Goal: Information Seeking & Learning: Compare options

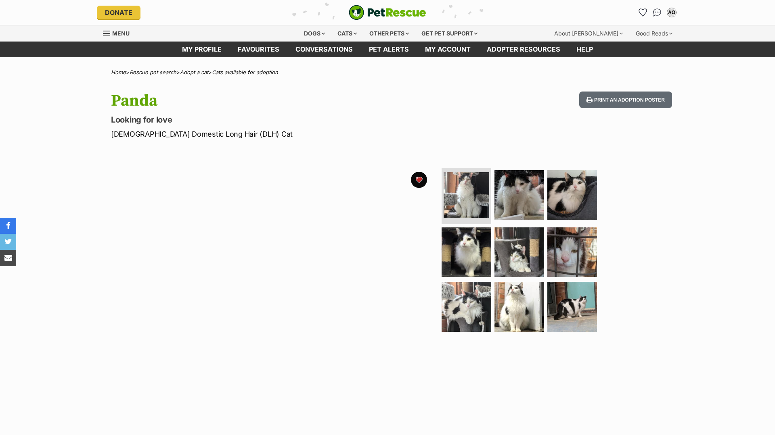
click at [123, 29] on link "Menu" at bounding box center [119, 32] width 32 height 15
click at [346, 25] on header "Donate PetRescue home AO My account AO Abby O'Brien Edit profile Log out Pet al…" at bounding box center [387, 21] width 775 height 42
click at [346, 29] on div "Cats" at bounding box center [347, 33] width 31 height 16
click at [115, 37] on link "Menu" at bounding box center [119, 32] width 32 height 15
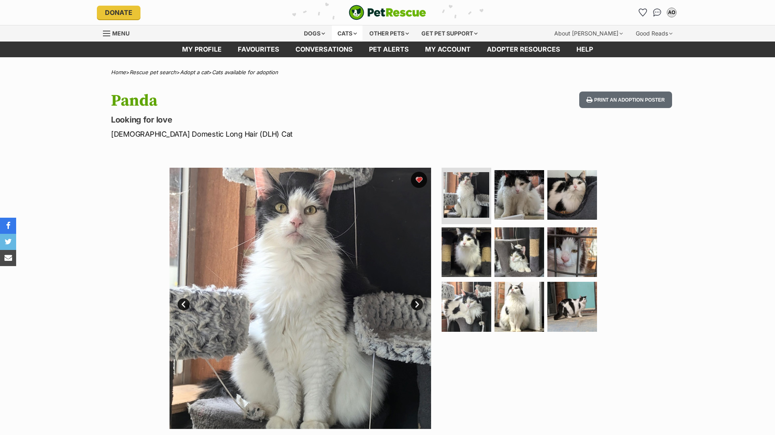
click at [342, 33] on div "Cats" at bounding box center [347, 33] width 31 height 16
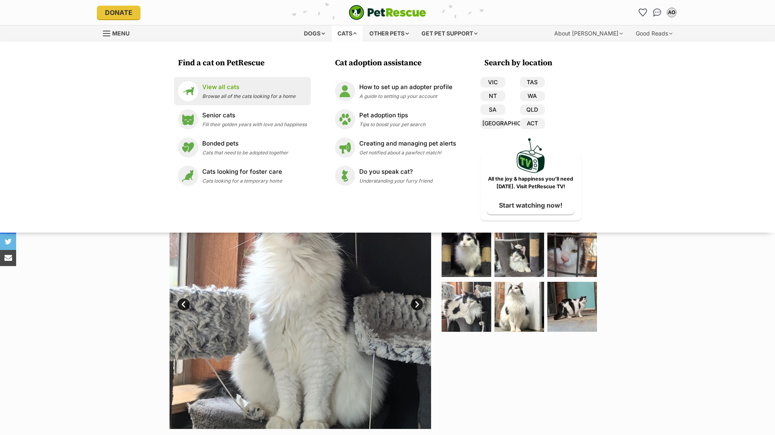
click at [296, 97] on link "View all cats Browse all of the cats looking for a home" at bounding box center [242, 91] width 129 height 20
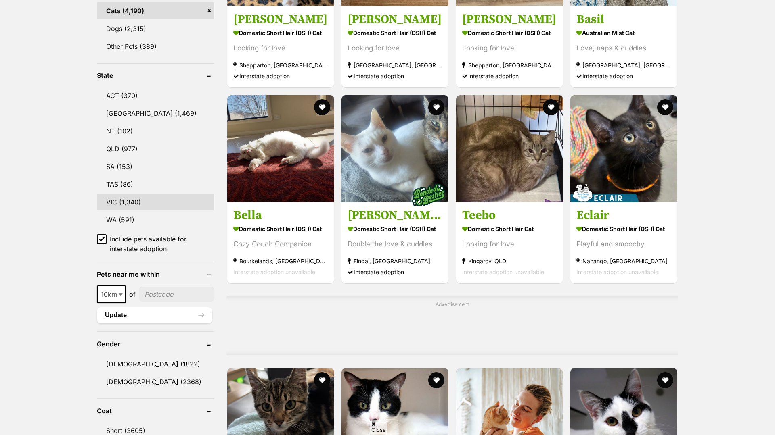
click at [172, 195] on link "VIC (1,340)" at bounding box center [155, 202] width 117 height 17
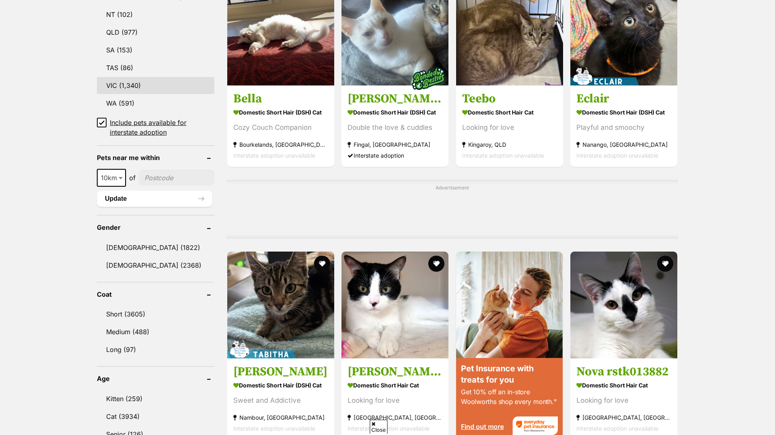
scroll to position [573, 0]
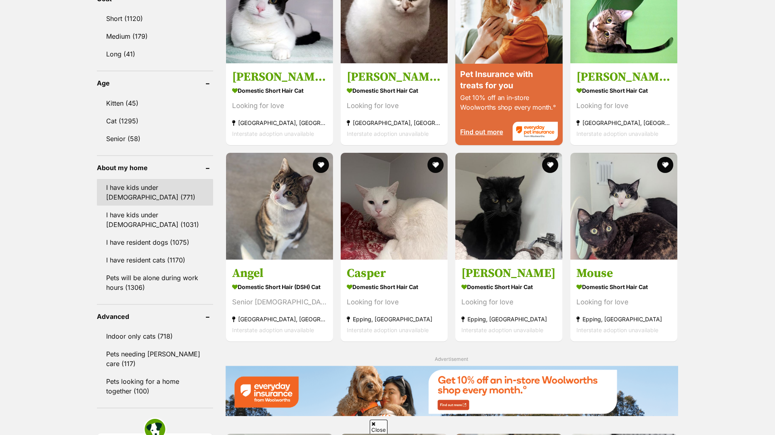
scroll to position [777, 0]
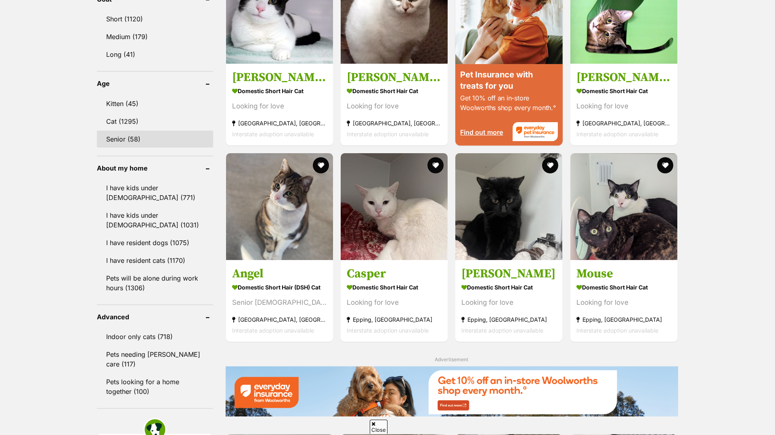
click at [161, 135] on link "Senior (58)" at bounding box center [155, 139] width 116 height 17
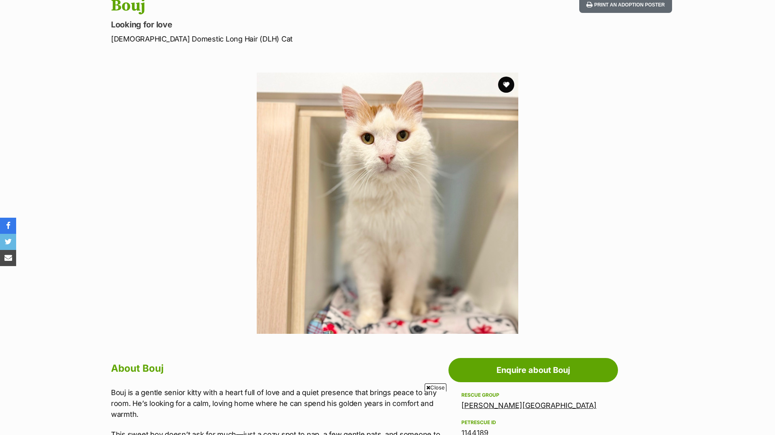
scroll to position [92, 0]
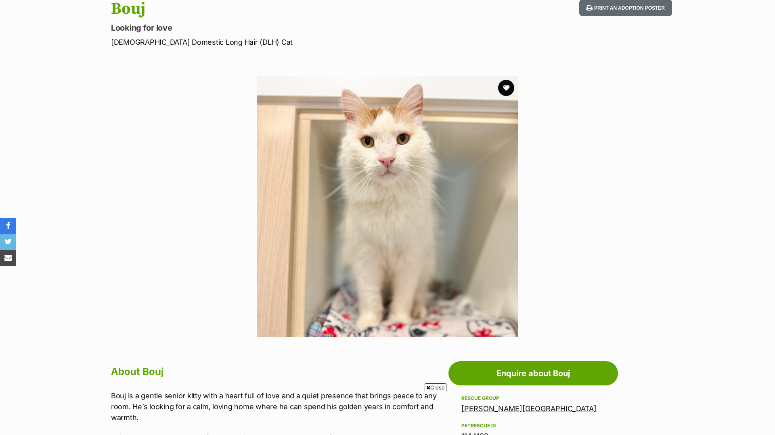
click at [265, 195] on img at bounding box center [388, 207] width 262 height 262
click at [508, 84] on button "favourite" at bounding box center [506, 88] width 18 height 18
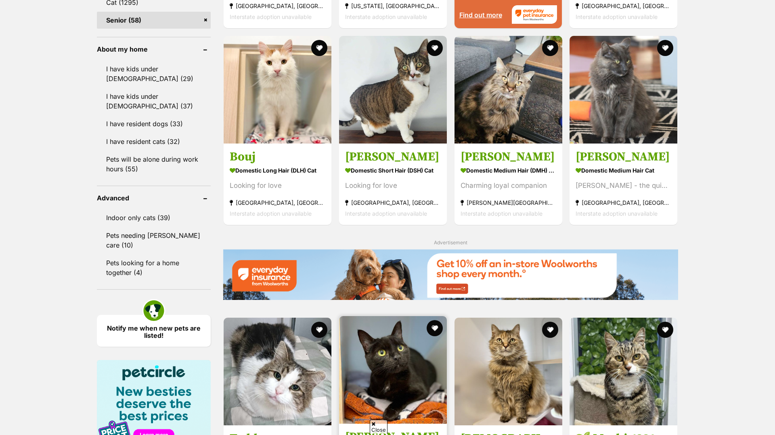
scroll to position [889, 0]
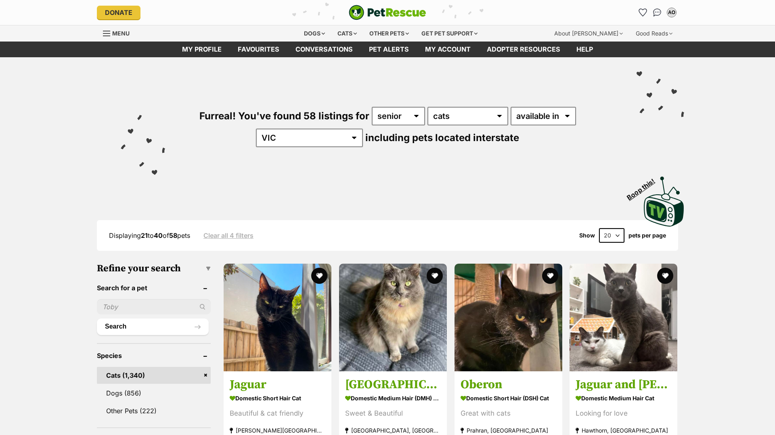
drag, startPoint x: 0, startPoint y: 0, endPoint x: 542, endPoint y: 204, distance: 579.1
click at [450, 247] on div "Displaying 21 to 40 of 58 pets Clear all 4 filters Show 20 40 60 pets per page" at bounding box center [387, 235] width 581 height 31
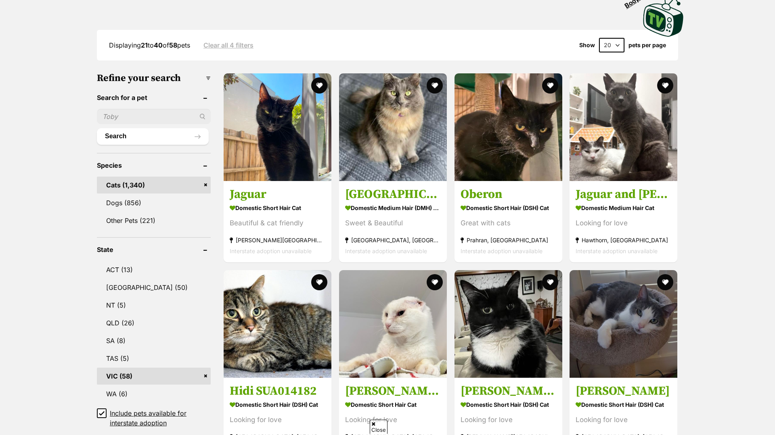
scroll to position [193, 0]
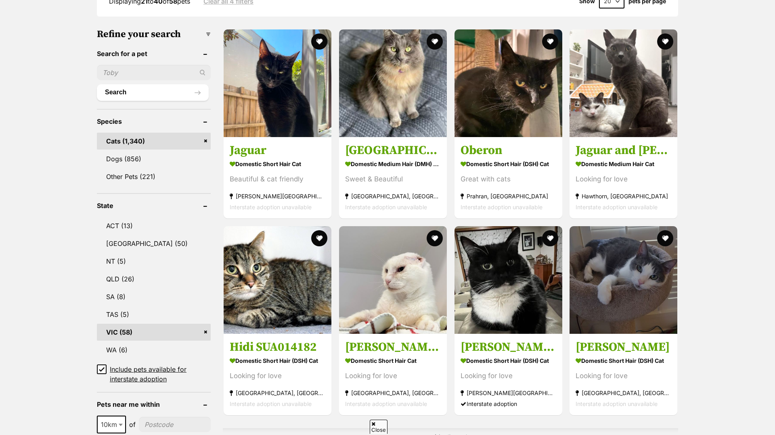
scroll to position [225, 0]
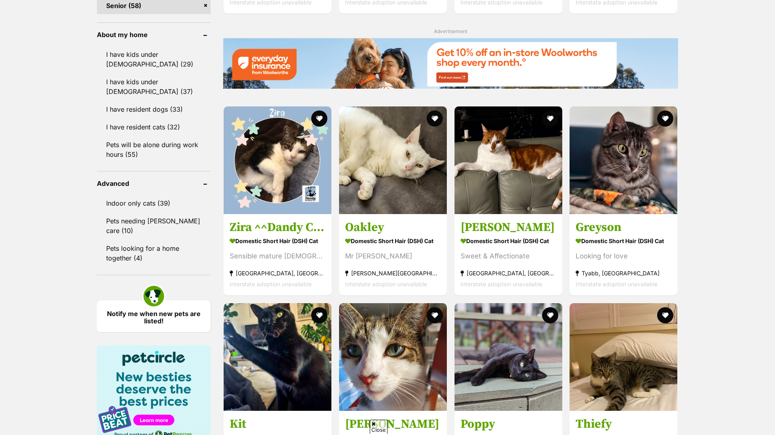
scroll to position [912, 0]
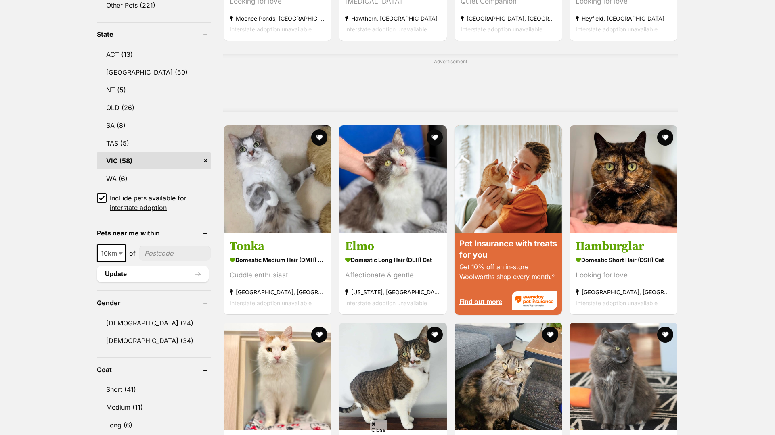
scroll to position [419, 0]
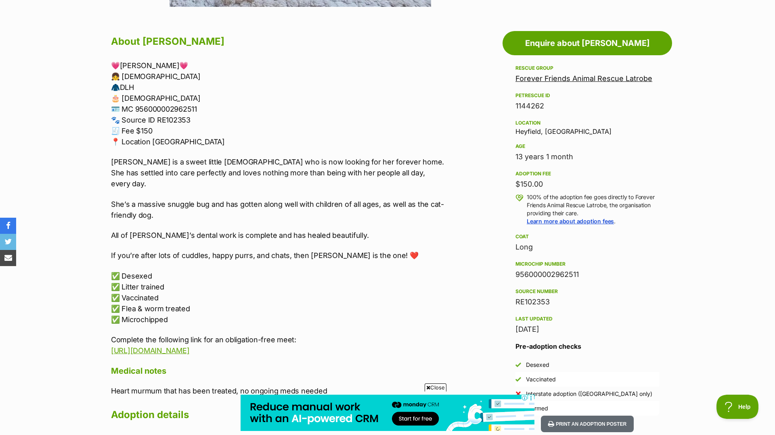
scroll to position [436, 0]
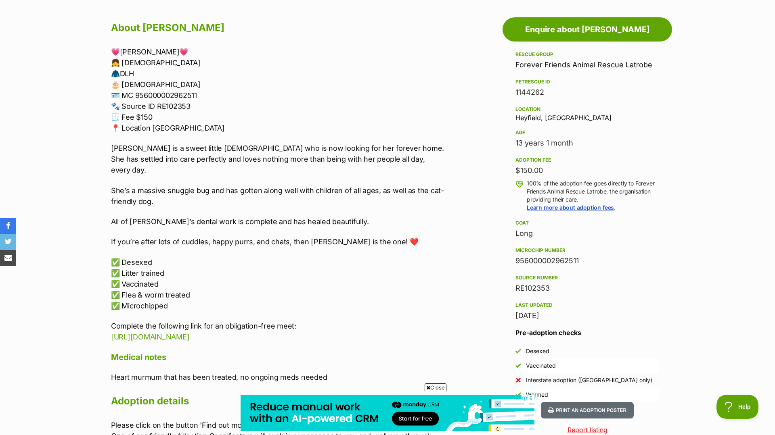
drag, startPoint x: 325, startPoint y: 218, endPoint x: 156, endPoint y: 4, distance: 273.3
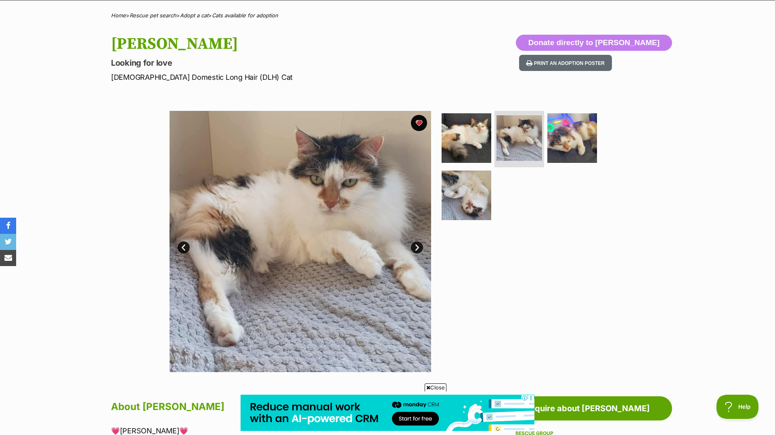
scroll to position [58, 0]
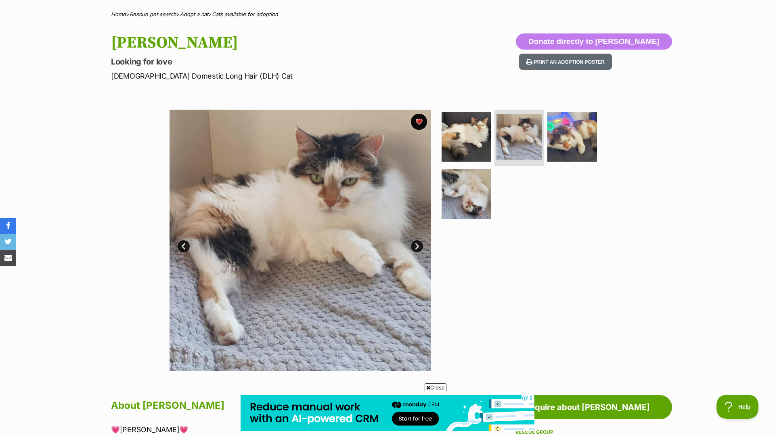
click at [416, 245] on link "Next" at bounding box center [417, 247] width 12 height 12
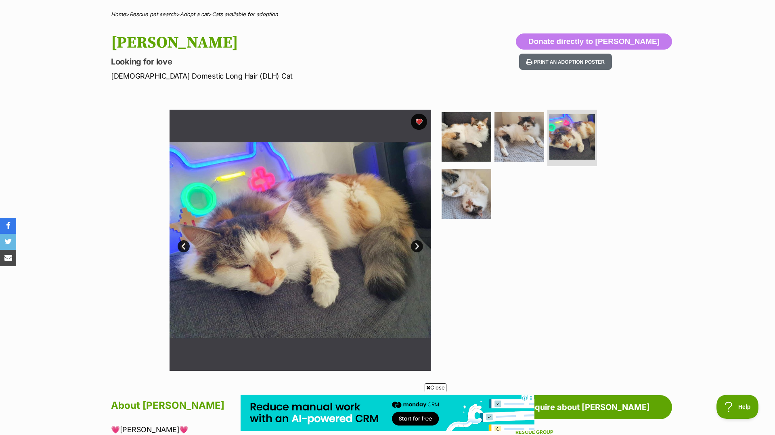
click at [416, 245] on link "Next" at bounding box center [417, 247] width 12 height 12
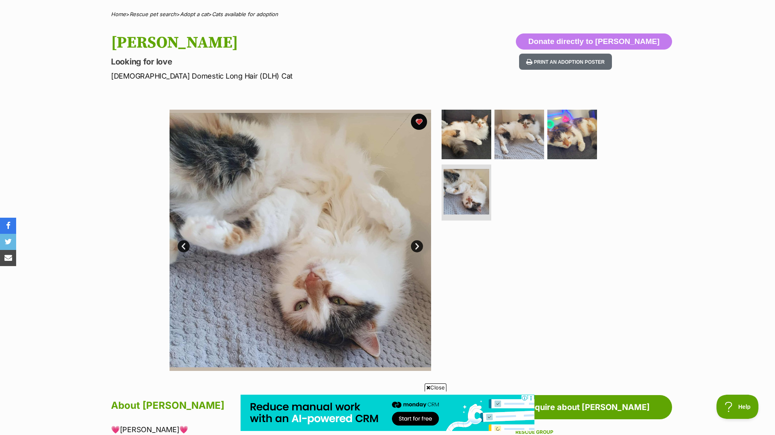
scroll to position [0, 0]
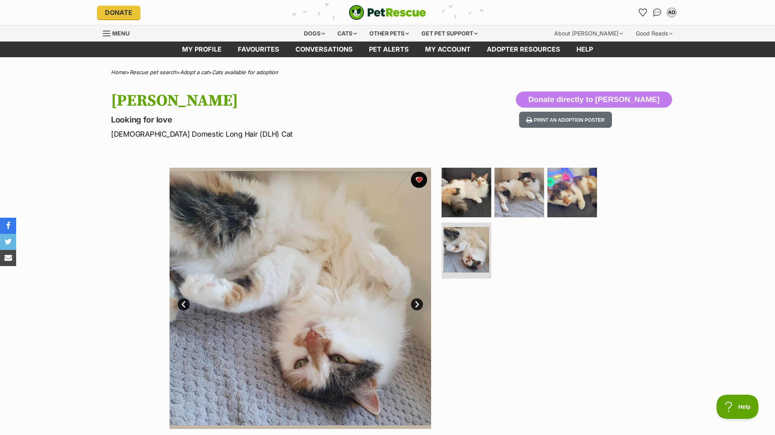
click at [120, 30] on span "Menu" at bounding box center [120, 33] width 17 height 7
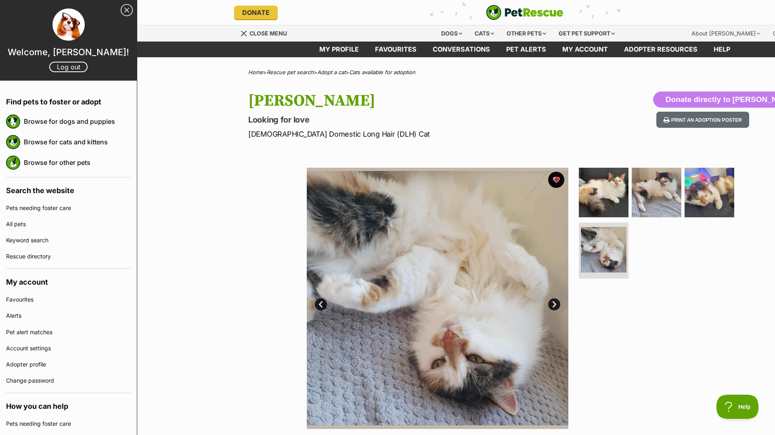
click at [127, 8] on link "Close Sidebar" at bounding box center [127, 10] width 12 height 12
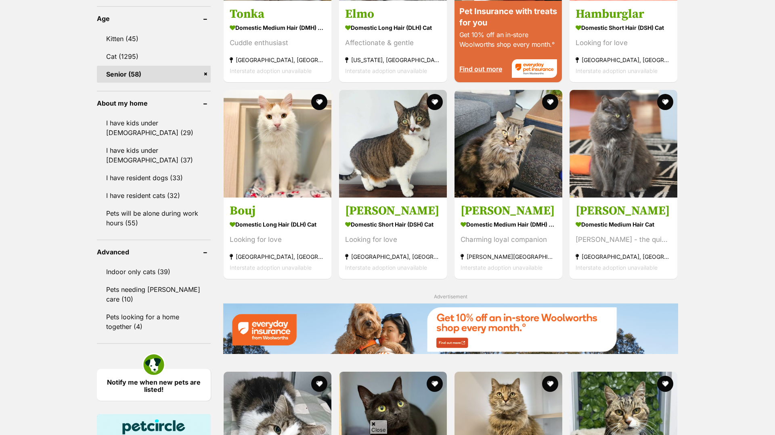
scroll to position [845, 0]
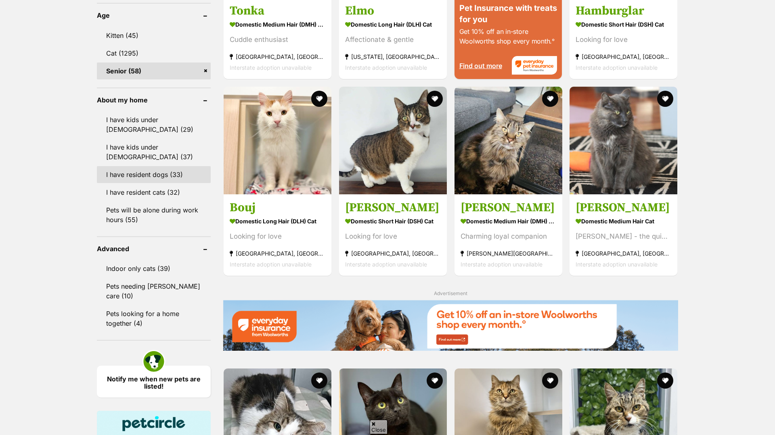
click at [199, 170] on link "I have resident dogs (33)" at bounding box center [154, 174] width 114 height 17
click at [195, 185] on link "I have resident cats (32)" at bounding box center [154, 192] width 114 height 17
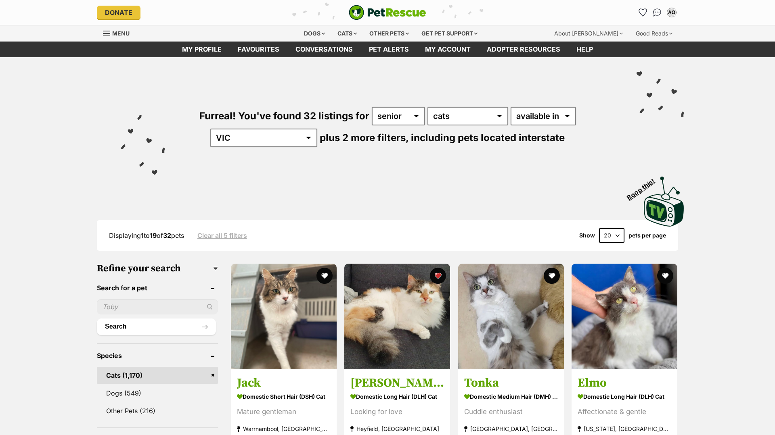
click at [418, 78] on div "Furreal! You've found 32 listings for any age kitten adult senior any type of p…" at bounding box center [387, 113] width 593 height 112
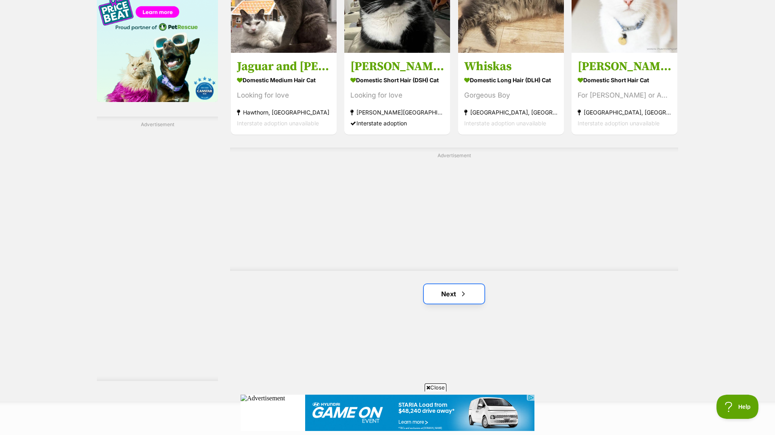
click at [462, 285] on link "Next" at bounding box center [454, 294] width 61 height 19
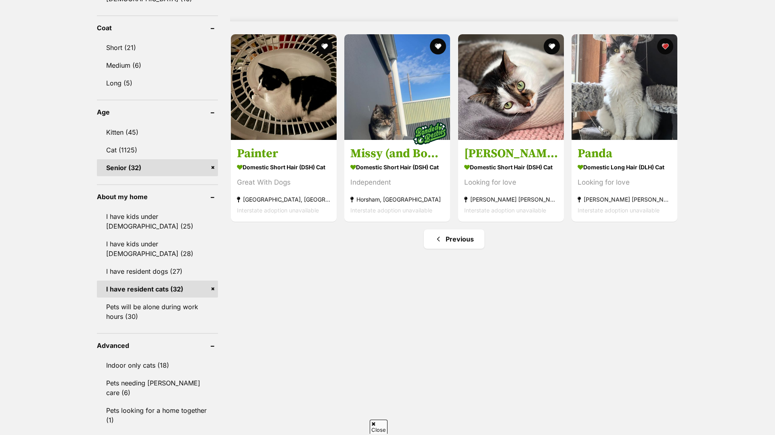
scroll to position [693, 0]
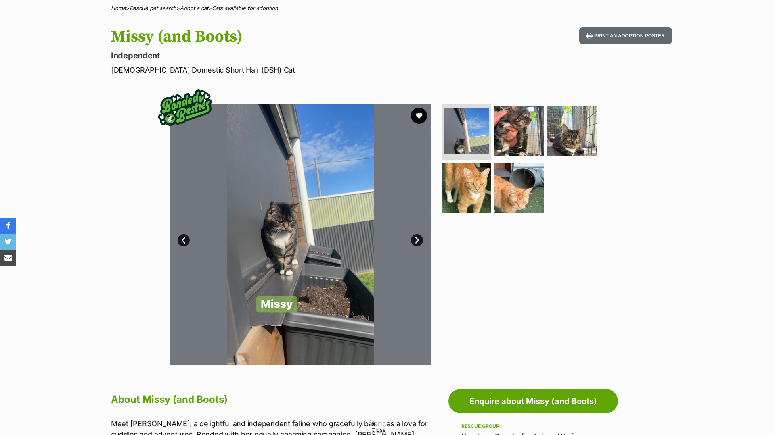
scroll to position [75, 0]
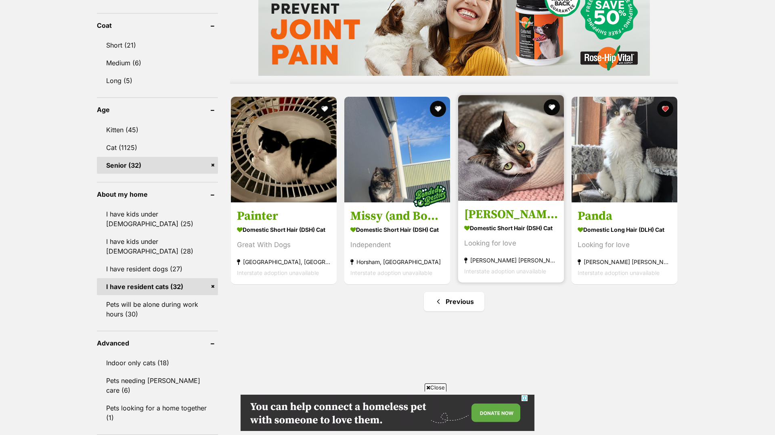
scroll to position [750, 0]
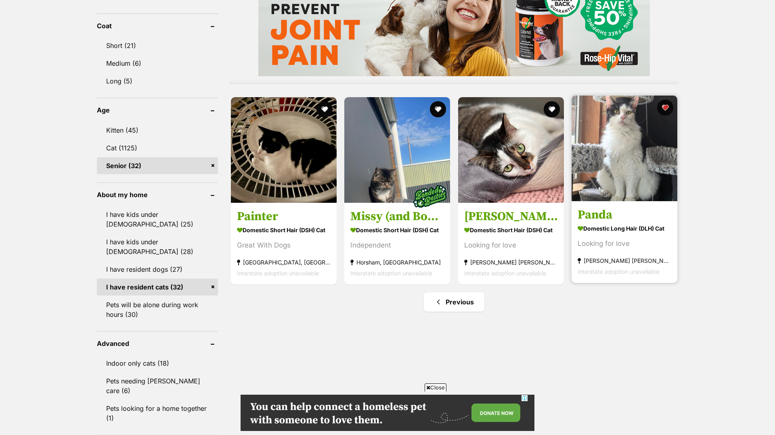
click at [645, 174] on img at bounding box center [624, 149] width 106 height 106
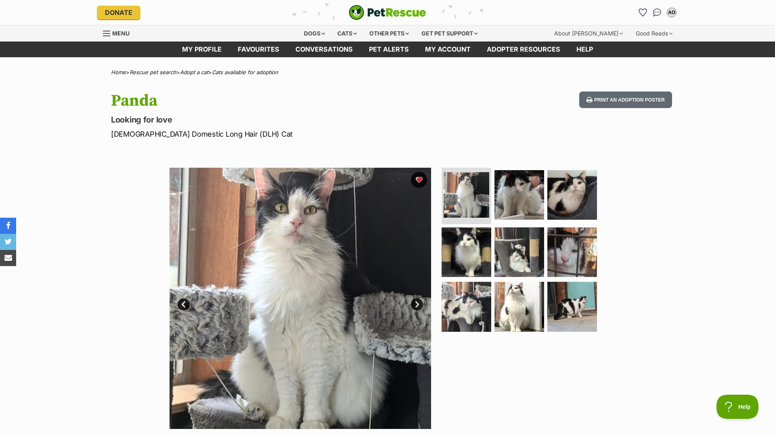
click at [645, 174] on div "Available 1 of 9 images 1 of 9 images 1 of 9 images 1 of 9 images 1 of 9 images…" at bounding box center [387, 293] width 775 height 274
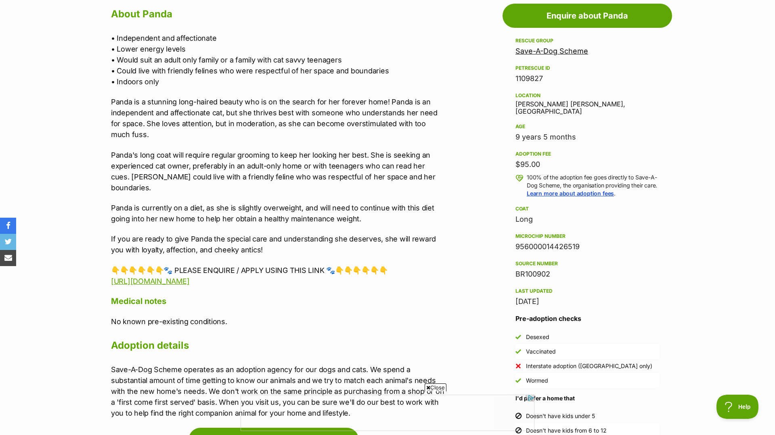
click at [613, 174] on p "100% of the adoption fee goes directly to Save-A-Dog Scheme, the organisation p…" at bounding box center [593, 186] width 132 height 24
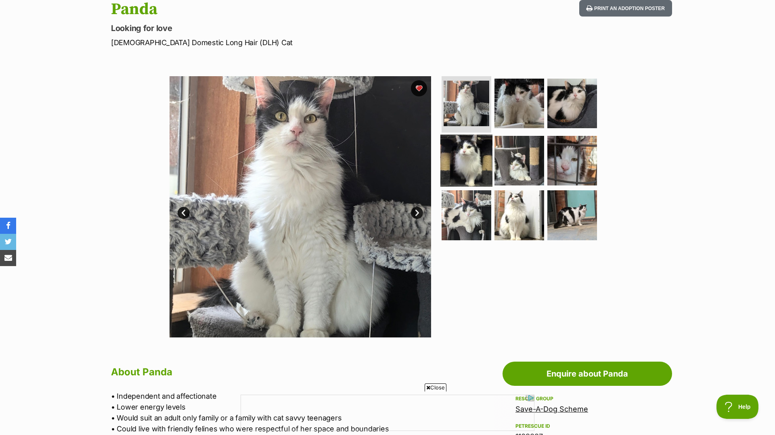
scroll to position [91, 0]
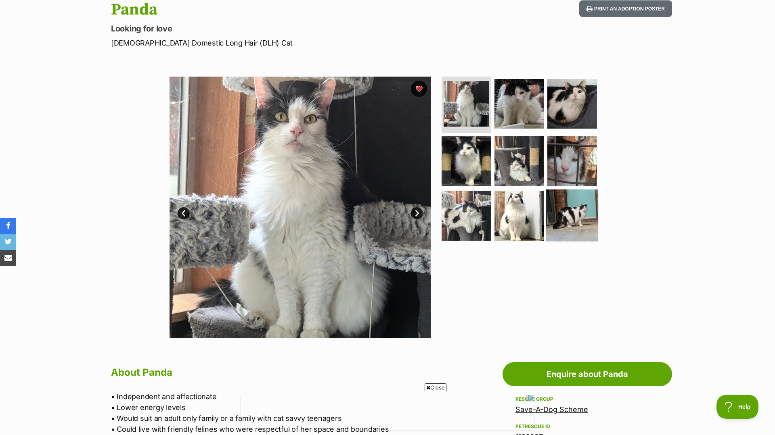
click at [567, 206] on img at bounding box center [572, 216] width 52 height 52
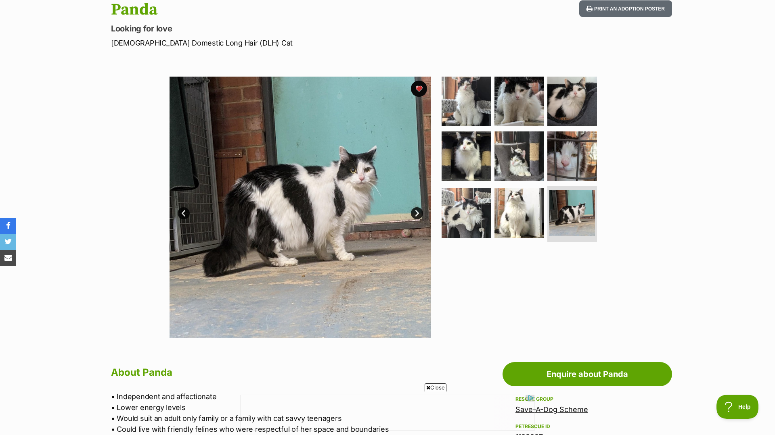
click at [419, 211] on link "Next" at bounding box center [417, 213] width 12 height 12
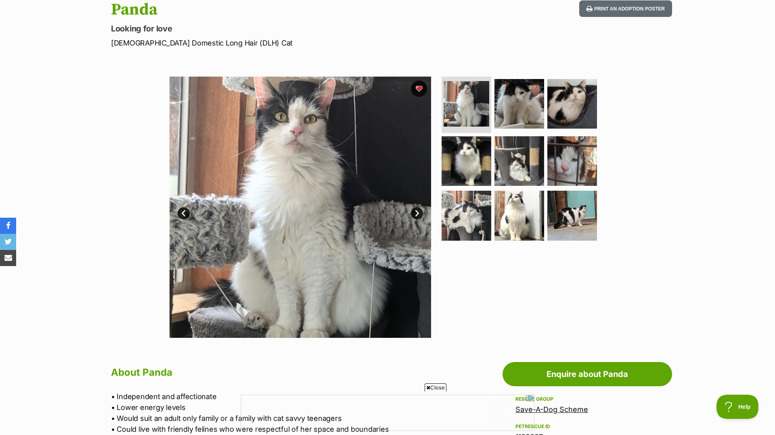
click at [419, 211] on link "Next" at bounding box center [417, 213] width 12 height 12
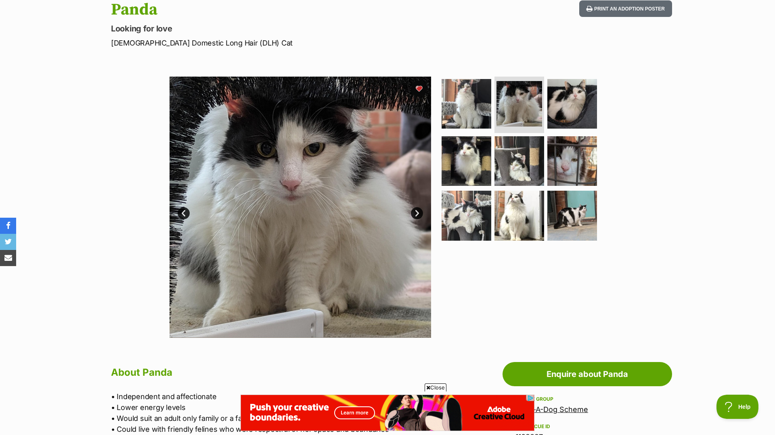
click at [419, 211] on link "Next" at bounding box center [417, 213] width 12 height 12
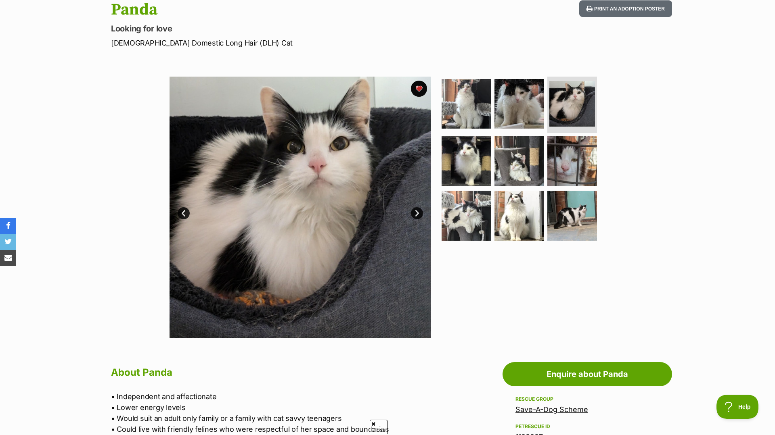
click at [419, 211] on link "Next" at bounding box center [417, 213] width 12 height 12
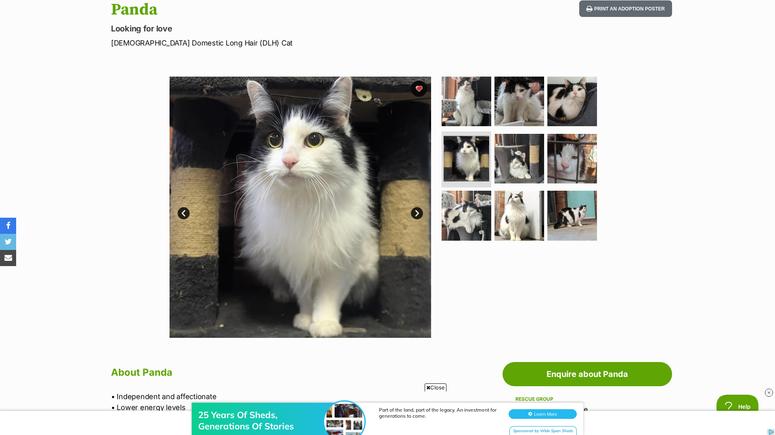
click at [416, 214] on link "Next" at bounding box center [417, 213] width 12 height 12
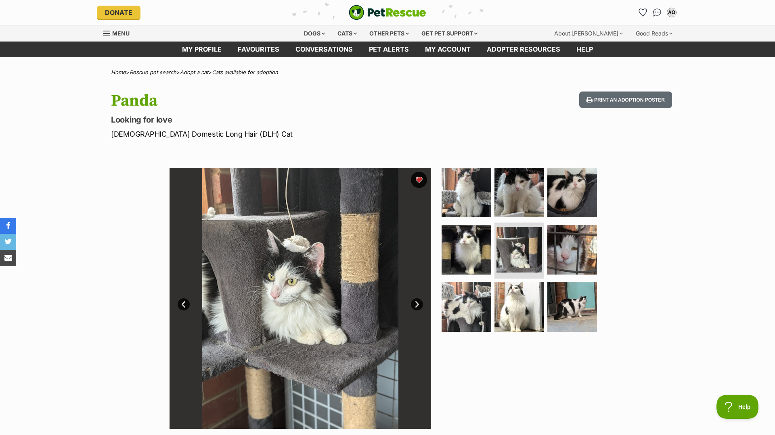
click at [108, 34] on div "Menu" at bounding box center [107, 33] width 8 height 6
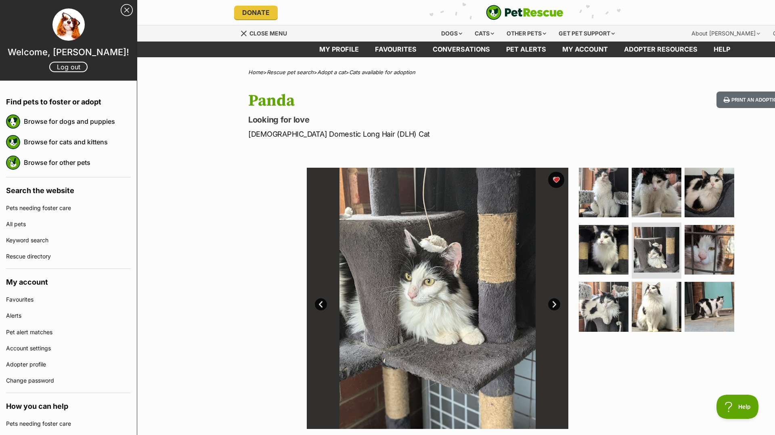
click at [167, 157] on div "Available 5 of 9 images 5 of 9 images 5 of 9 images 5 of 9 images 5 of 9 images…" at bounding box center [524, 293] width 775 height 274
click at [103, 176] on div "Browse for dogs and puppies Browse for cats and kittens Browse for other pets" at bounding box center [68, 144] width 125 height 66
click at [105, 160] on link "Browse for other pets" at bounding box center [79, 162] width 103 height 17
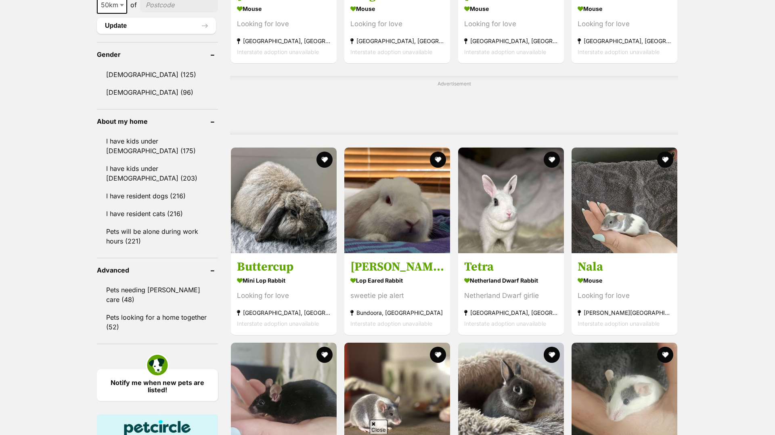
scroll to position [879, 0]
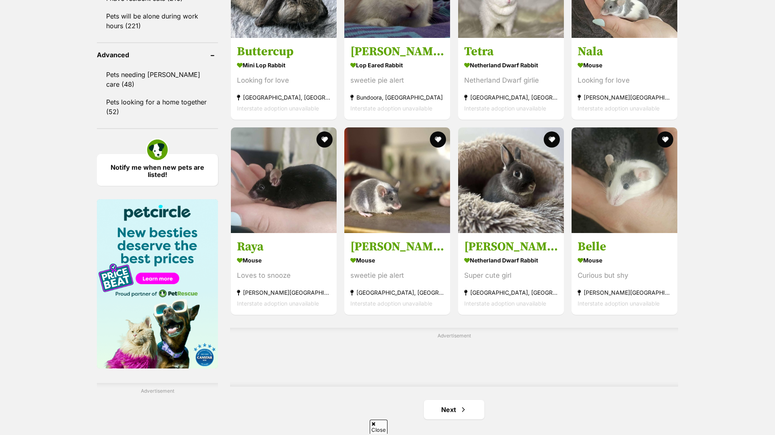
scroll to position [1029, 0]
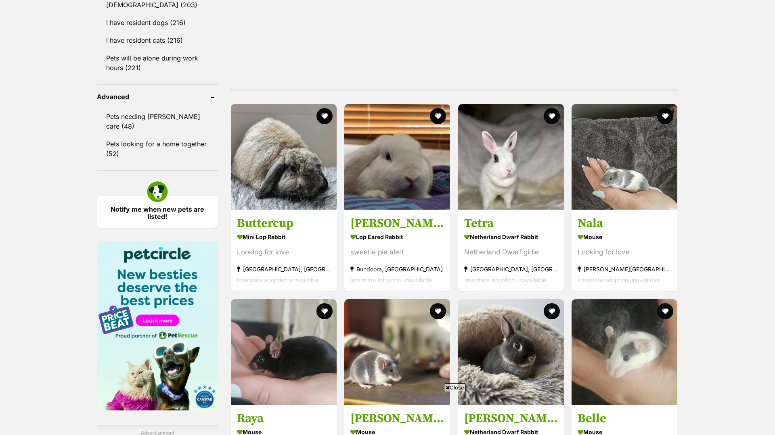
scroll to position [0, 0]
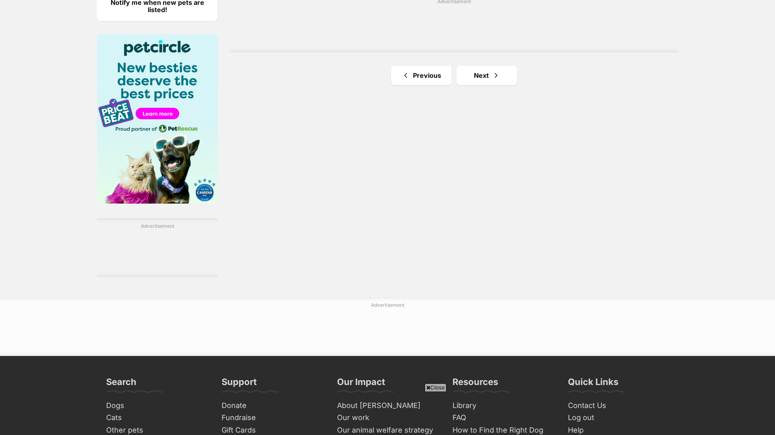
scroll to position [1237, 0]
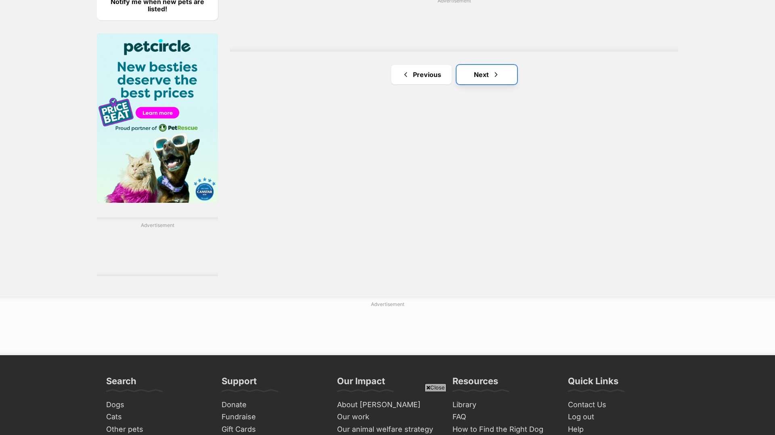
click at [478, 84] on link "Next" at bounding box center [486, 74] width 61 height 19
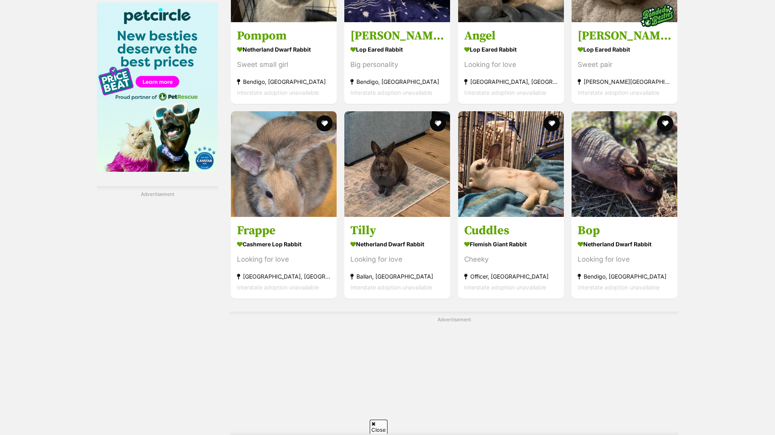
scroll to position [1300, 0]
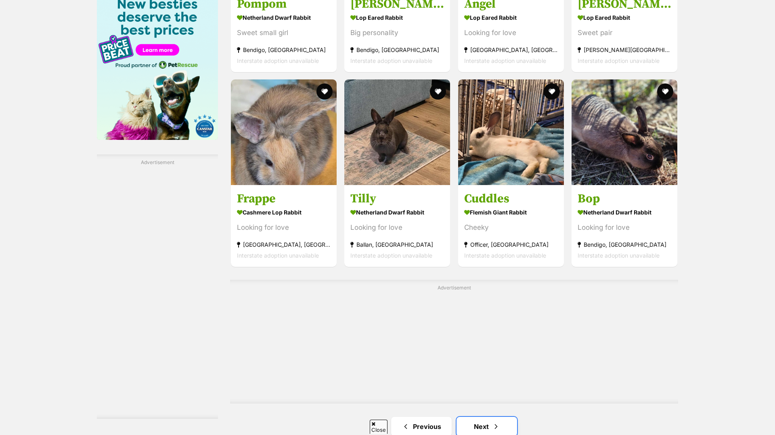
click at [474, 417] on link "Next" at bounding box center [486, 426] width 61 height 19
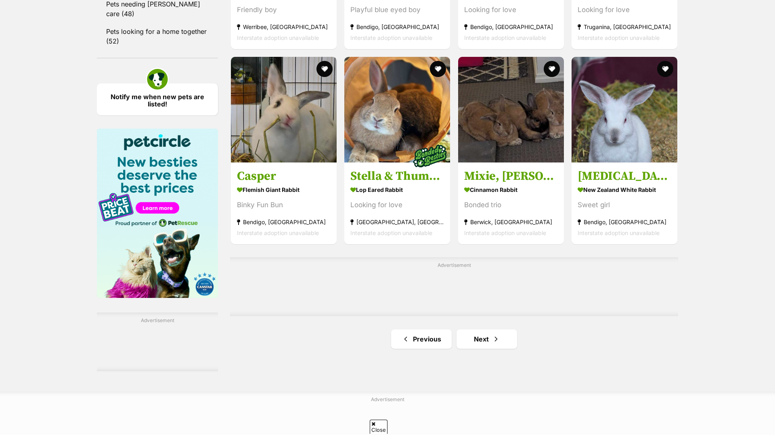
scroll to position [1143, 0]
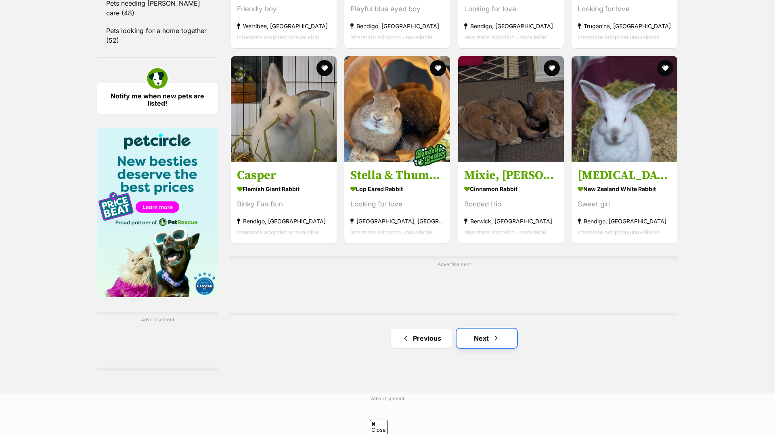
click at [486, 335] on link "Next" at bounding box center [486, 338] width 61 height 19
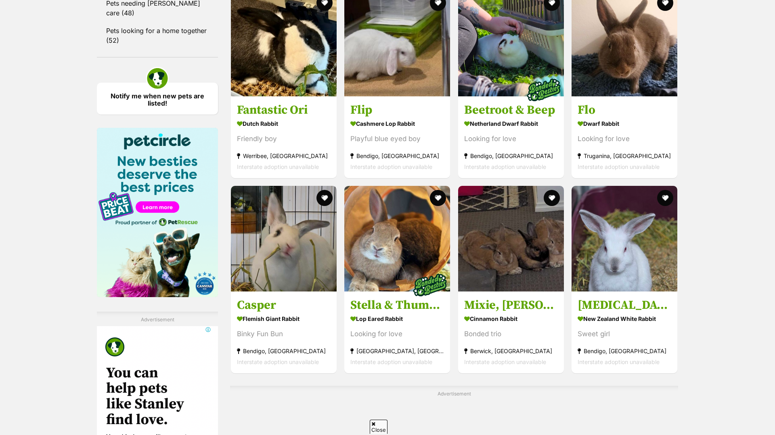
scroll to position [0, 0]
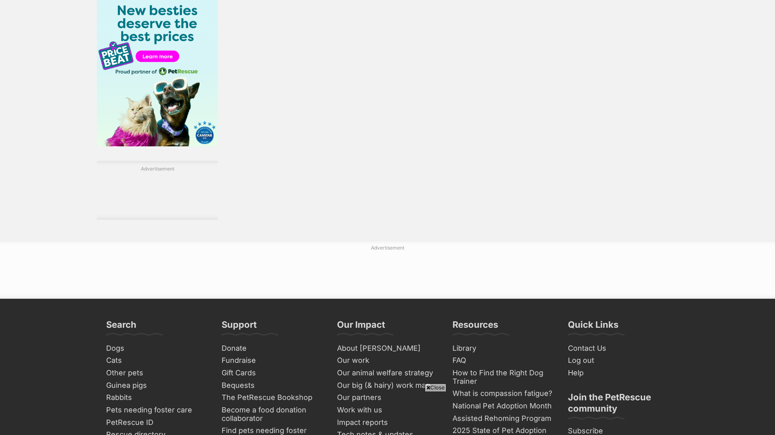
scroll to position [1329, 0]
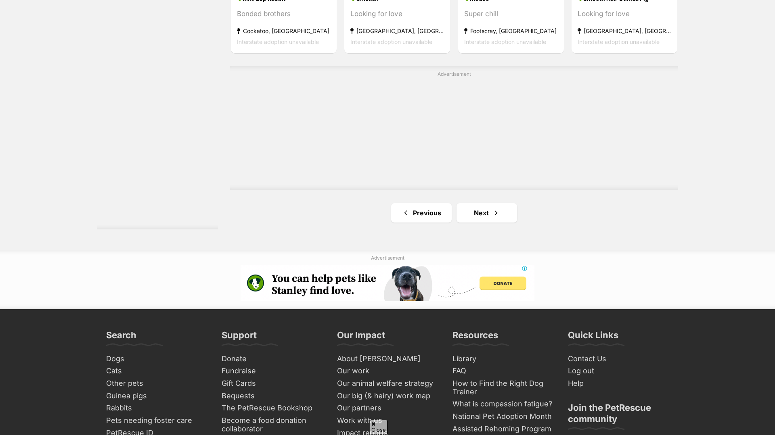
scroll to position [1515, 0]
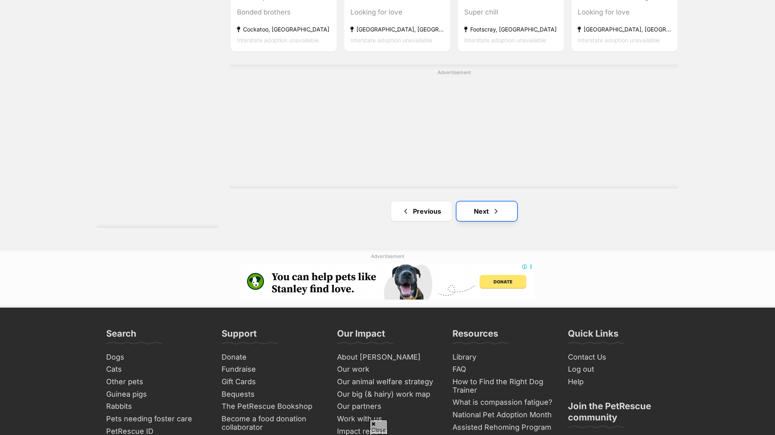
click at [483, 221] on link "Next" at bounding box center [486, 211] width 61 height 19
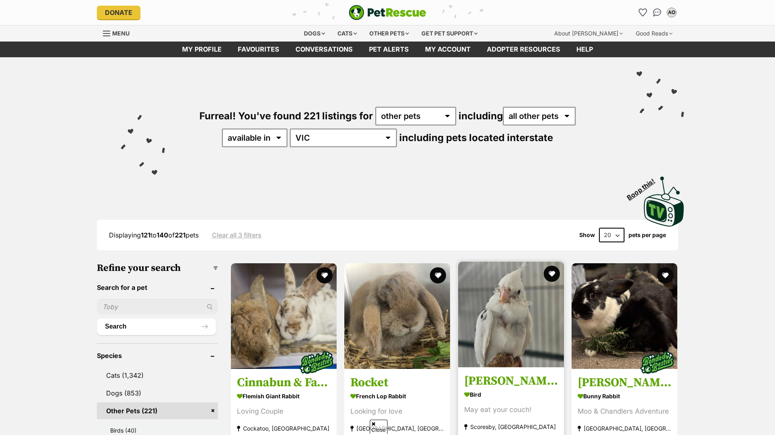
scroll to position [195, 0]
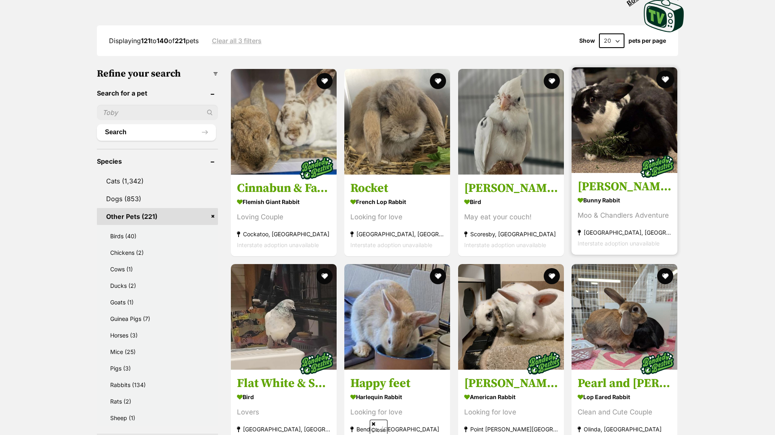
click at [666, 80] on button "favourite" at bounding box center [665, 80] width 18 height 18
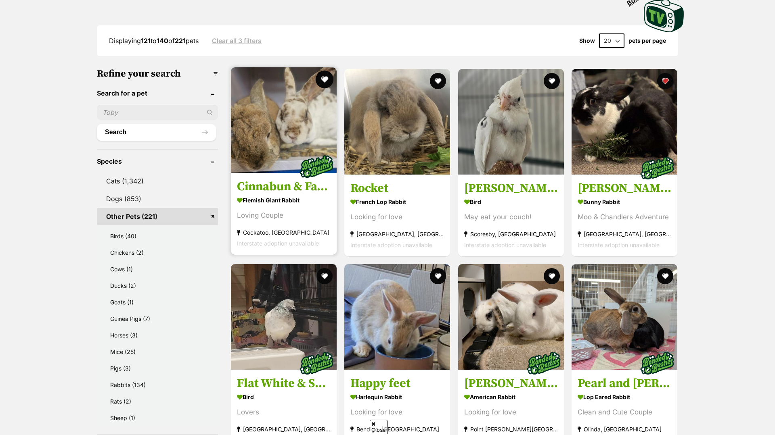
click at [324, 80] on button "favourite" at bounding box center [325, 80] width 18 height 18
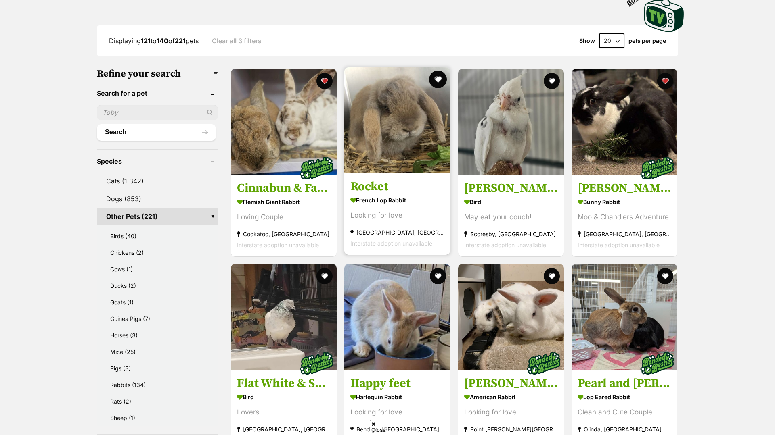
click at [440, 77] on button "favourite" at bounding box center [438, 80] width 18 height 18
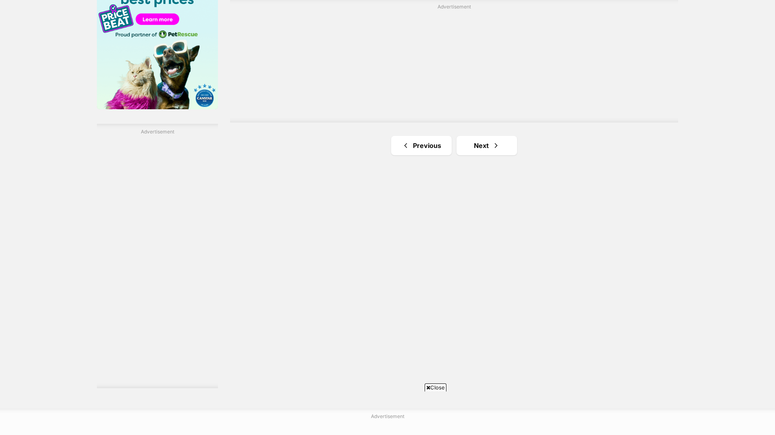
scroll to position [1331, 0]
click at [492, 155] on link "Next" at bounding box center [486, 145] width 61 height 19
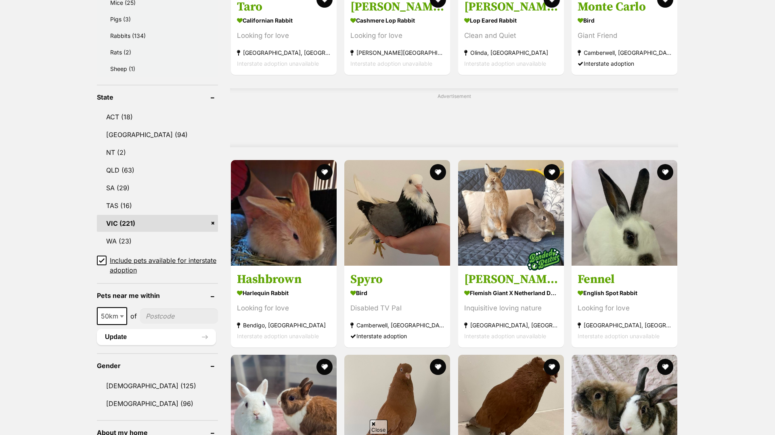
scroll to position [546, 0]
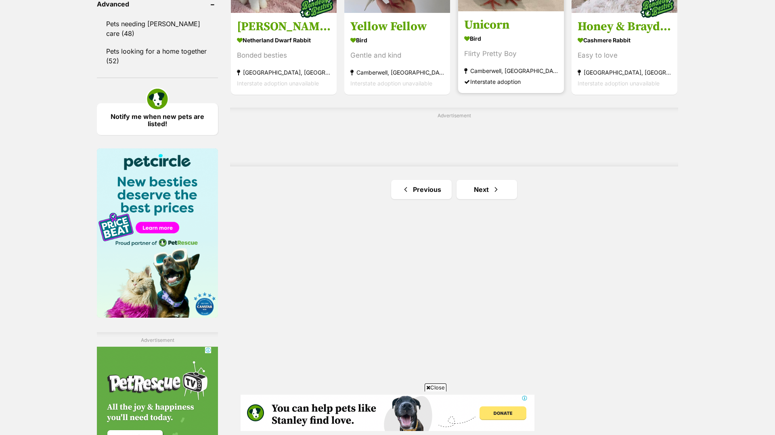
scroll to position [1268, 0]
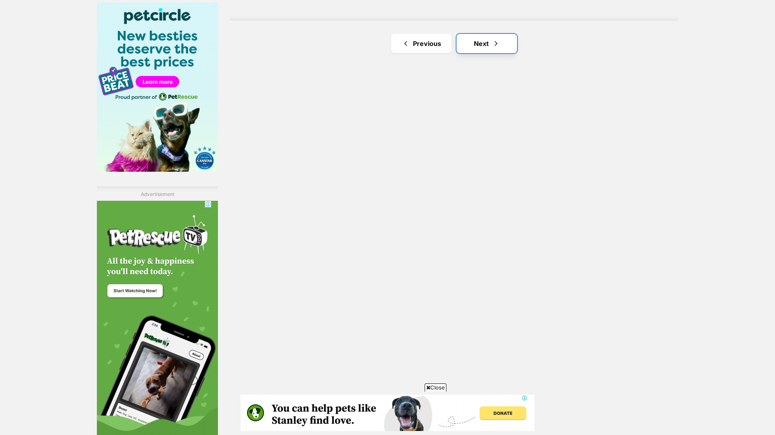
click at [488, 53] on link "Next" at bounding box center [486, 43] width 61 height 19
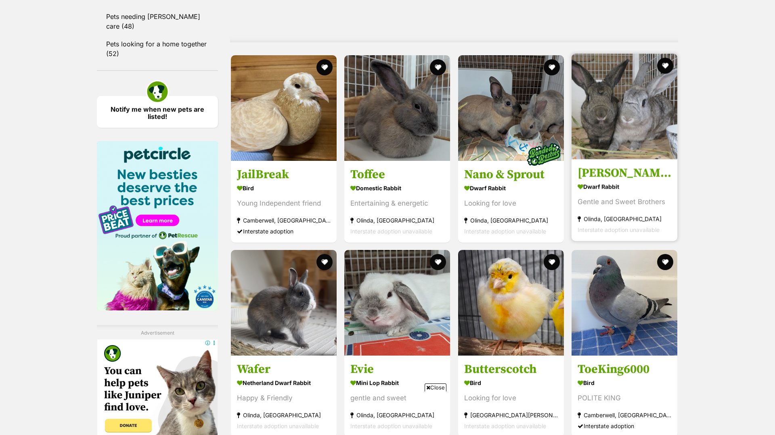
scroll to position [1125, 0]
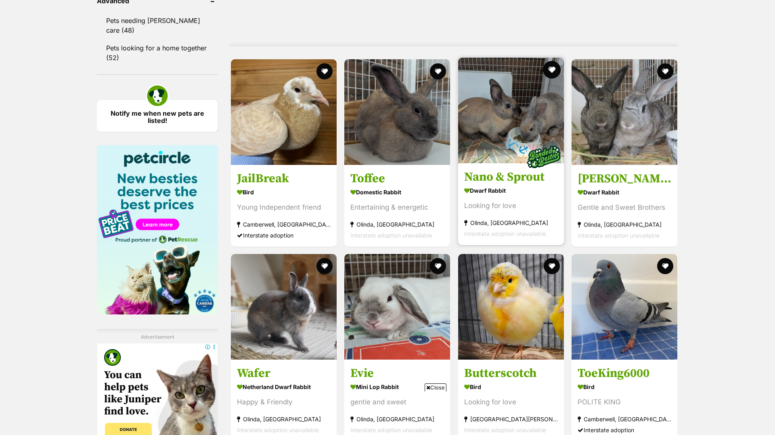
click at [549, 70] on button "favourite" at bounding box center [552, 70] width 18 height 18
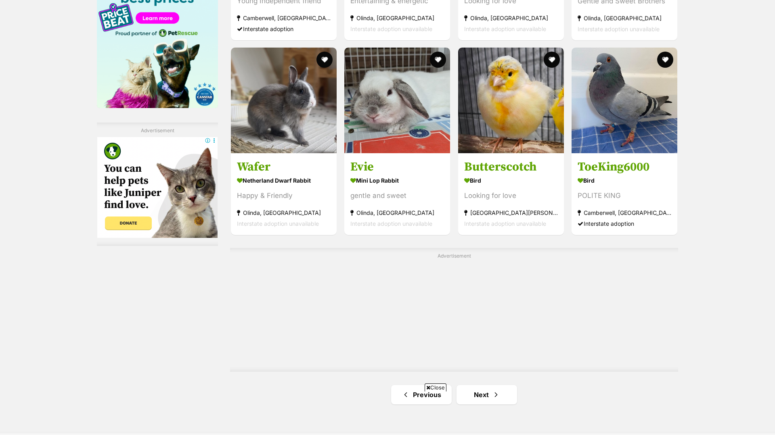
scroll to position [1524, 0]
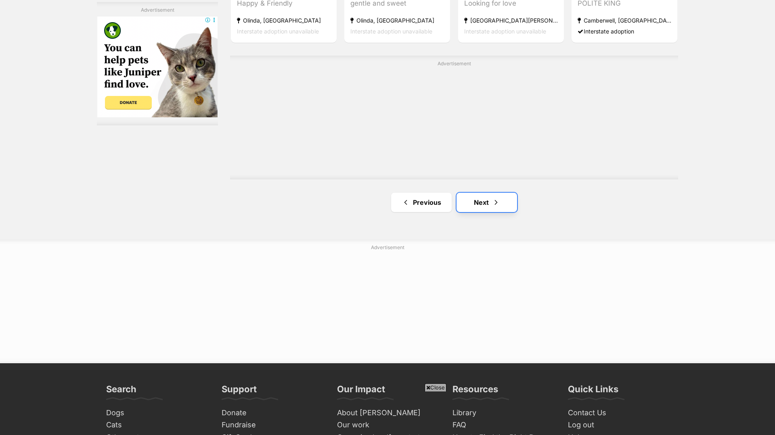
click at [477, 208] on link "Next" at bounding box center [486, 202] width 61 height 19
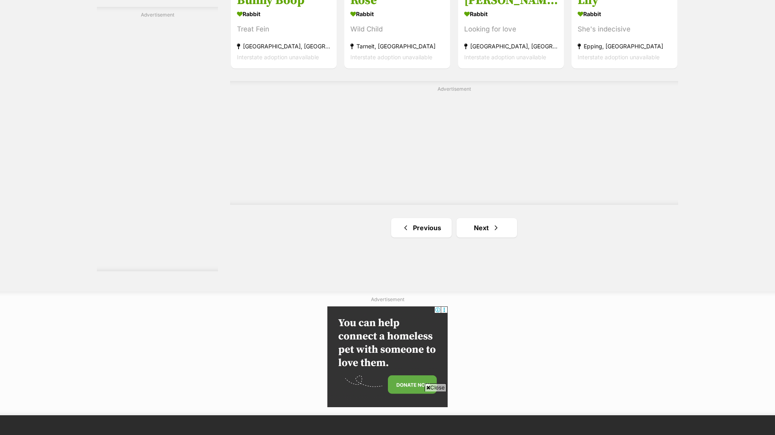
scroll to position [1448, 0]
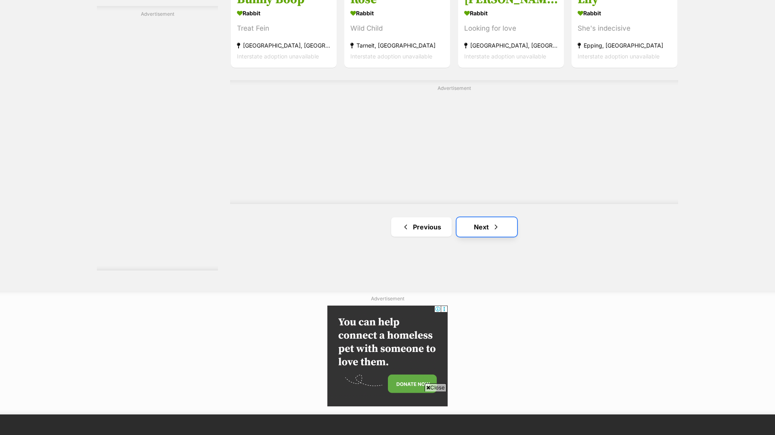
click at [502, 224] on link "Next" at bounding box center [486, 227] width 61 height 19
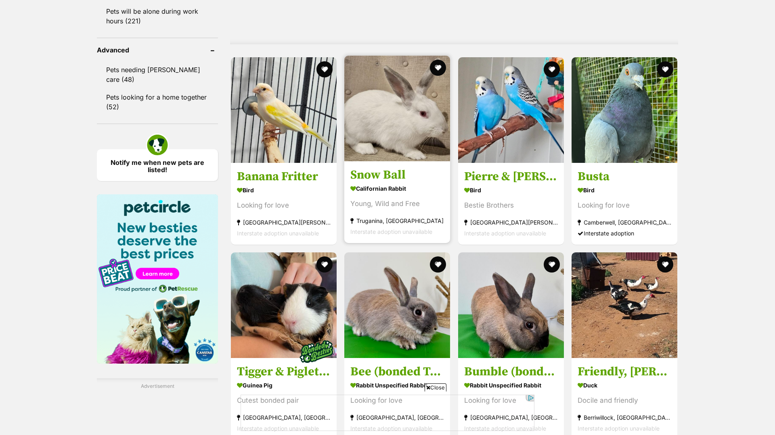
scroll to position [1310, 0]
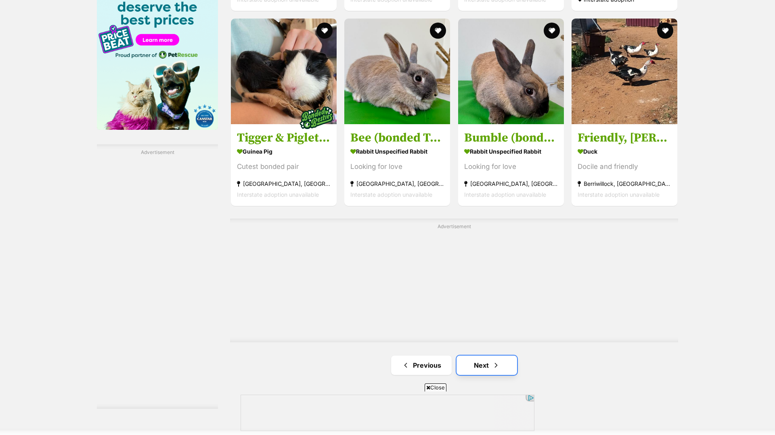
click at [483, 365] on link "Next" at bounding box center [486, 365] width 61 height 19
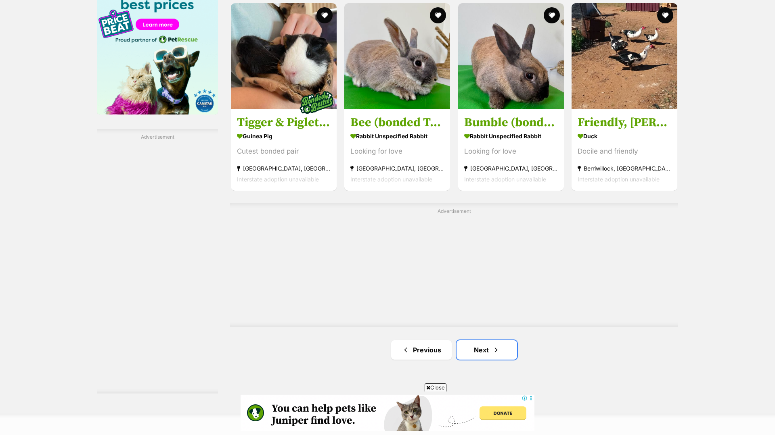
scroll to position [1326, 0]
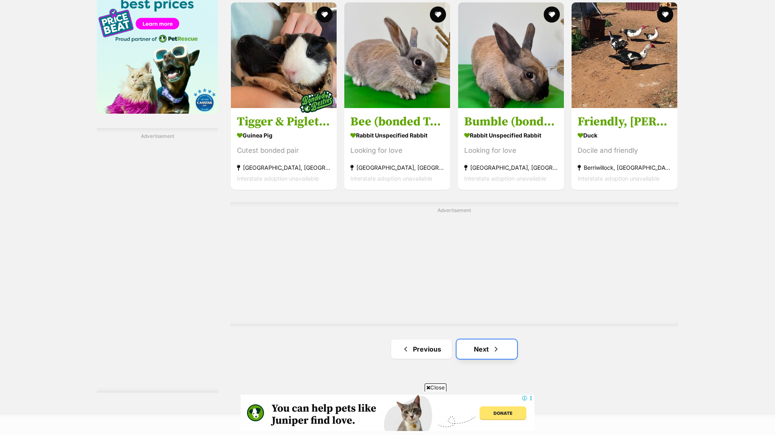
click at [488, 350] on link "Next" at bounding box center [486, 349] width 61 height 19
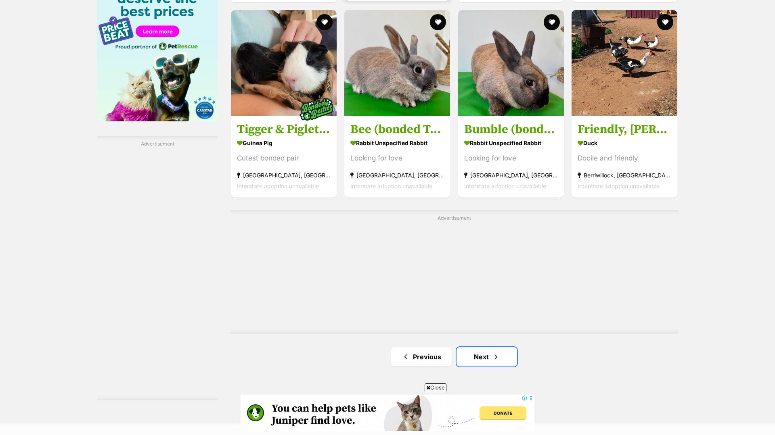
scroll to position [1356, 0]
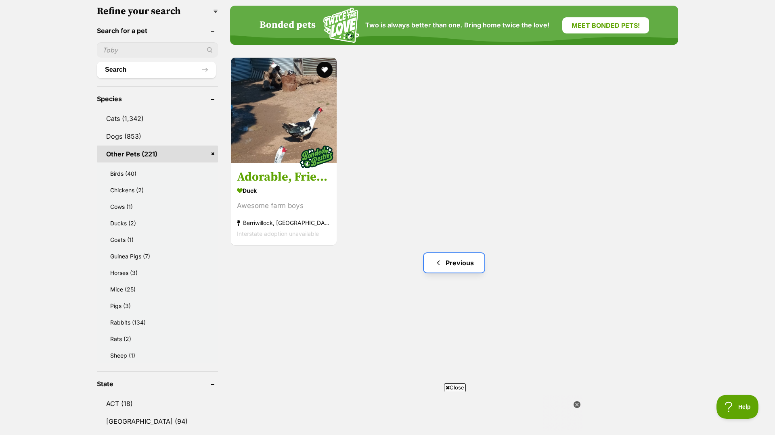
click at [452, 257] on link "Previous" at bounding box center [454, 262] width 61 height 19
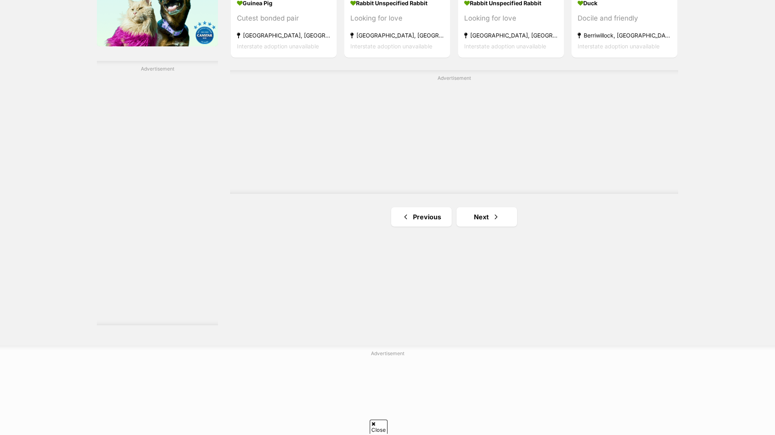
scroll to position [1394, 0]
click at [426, 220] on link "Previous" at bounding box center [421, 216] width 61 height 19
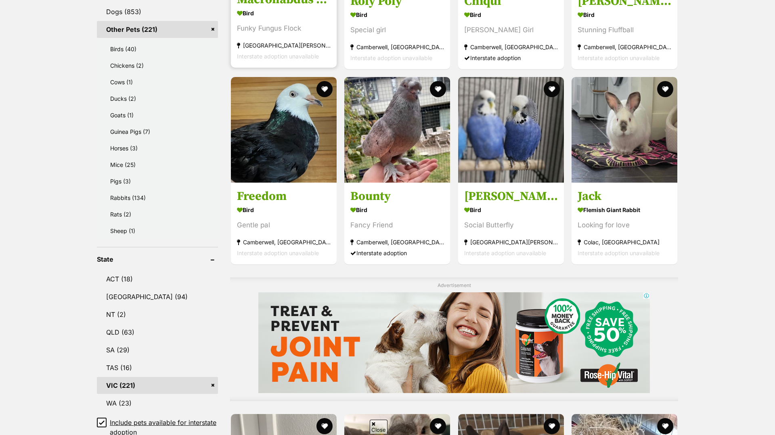
scroll to position [383, 0]
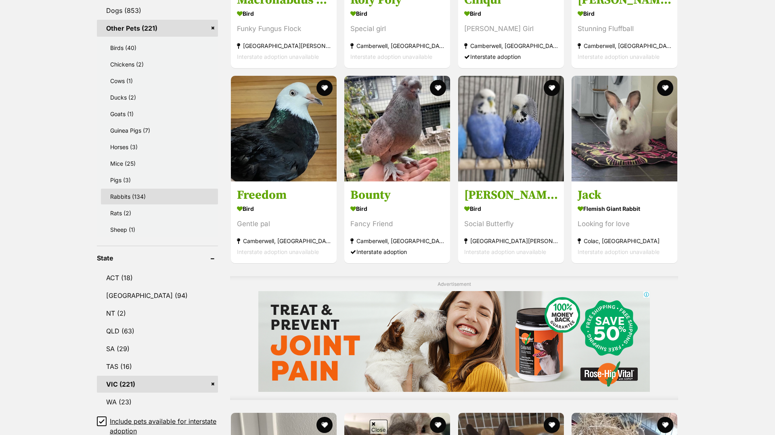
click at [177, 200] on link "Rabbits (134)" at bounding box center [159, 197] width 117 height 16
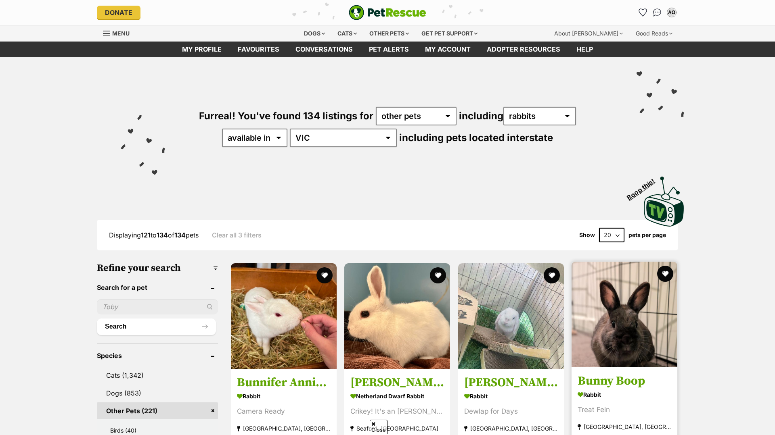
scroll to position [149, 0]
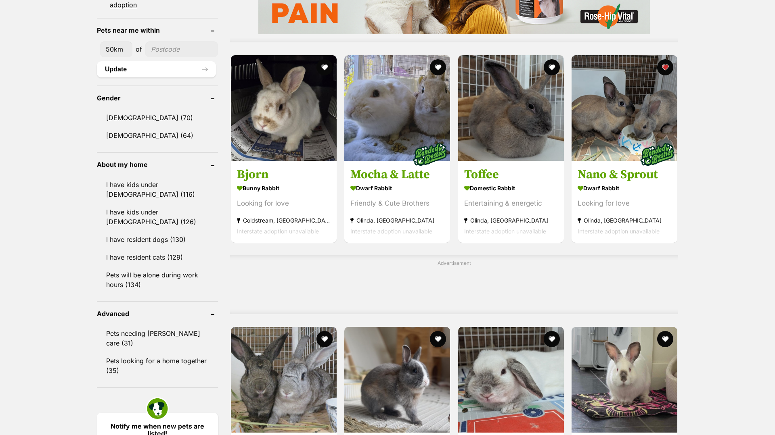
scroll to position [796, 0]
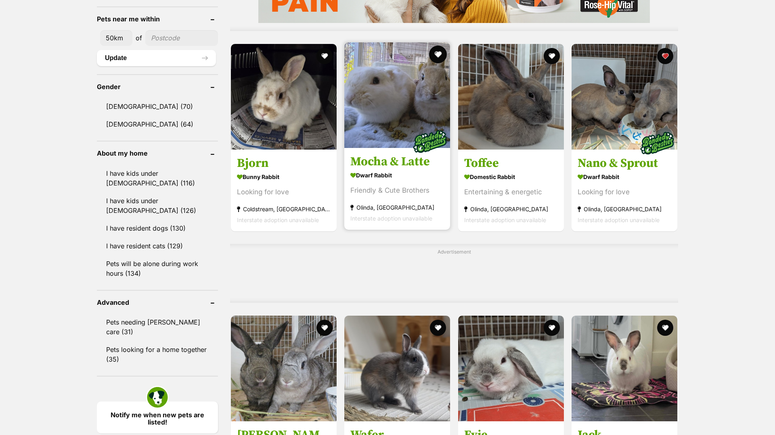
click at [438, 57] on button "favourite" at bounding box center [438, 55] width 18 height 18
click at [437, 57] on button "favourite" at bounding box center [438, 55] width 18 height 18
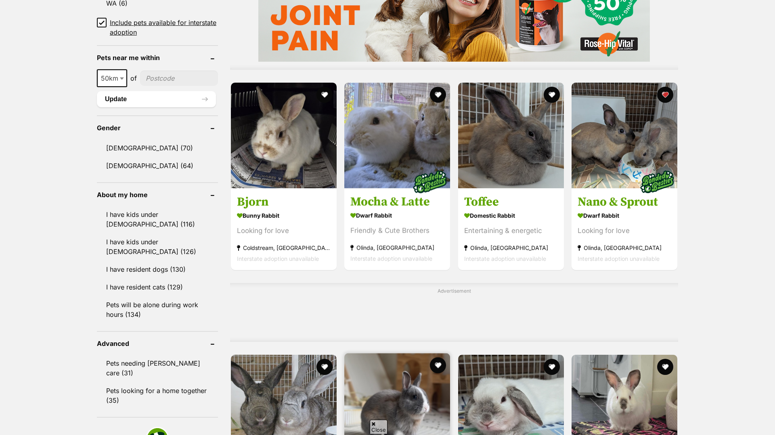
scroll to position [764, 0]
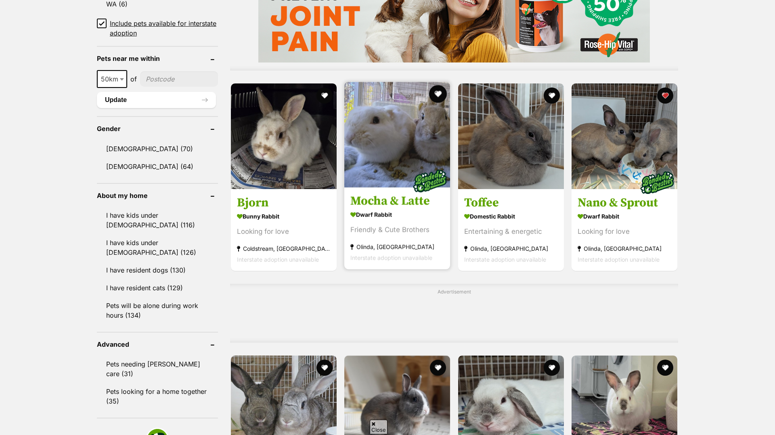
click at [439, 94] on button "favourite" at bounding box center [438, 94] width 18 height 18
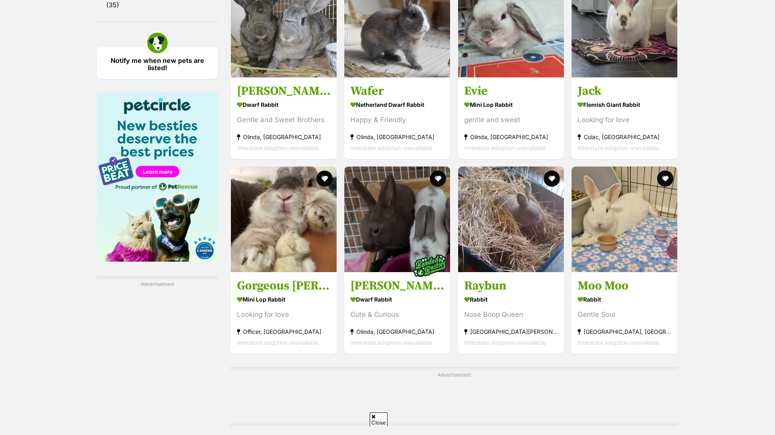
scroll to position [0, 0]
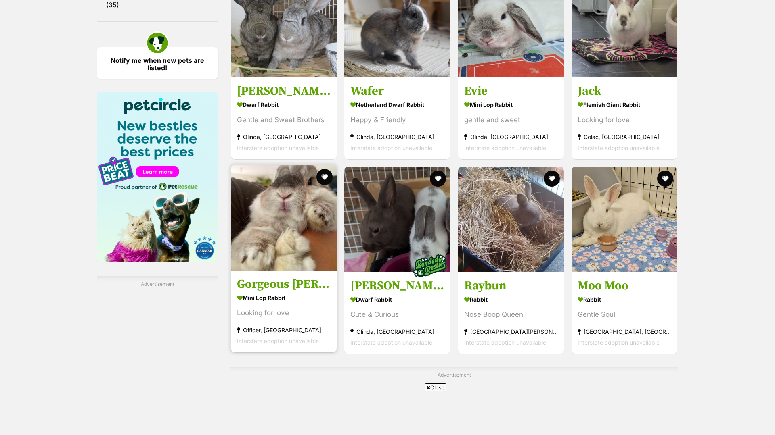
click at [298, 276] on link "Gorgeous Milo Mini Lop Rabbit Looking for love Officer, VIC Interstate adoption…" at bounding box center [284, 312] width 106 height 82
click at [308, 283] on h3 "Gorgeous [PERSON_NAME]" at bounding box center [284, 284] width 94 height 15
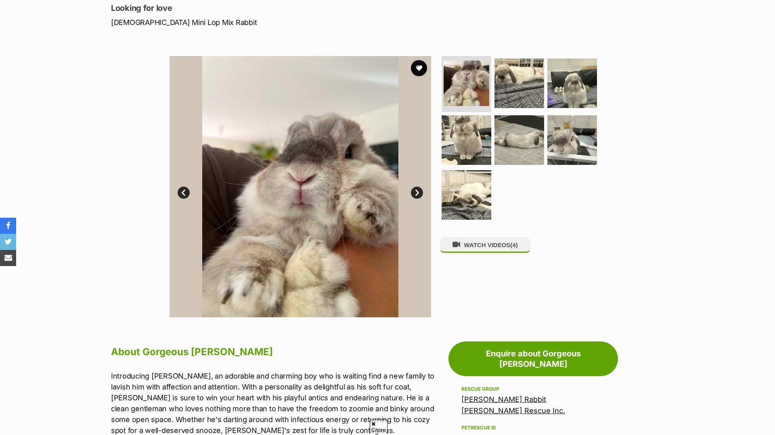
scroll to position [113, 0]
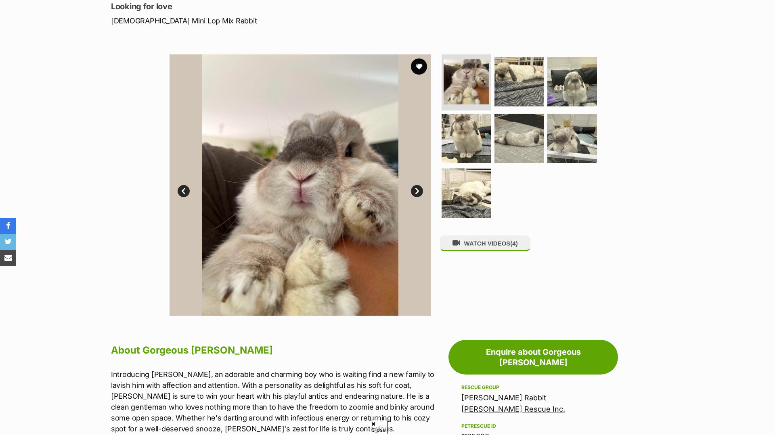
click at [415, 188] on link "Next" at bounding box center [417, 191] width 12 height 12
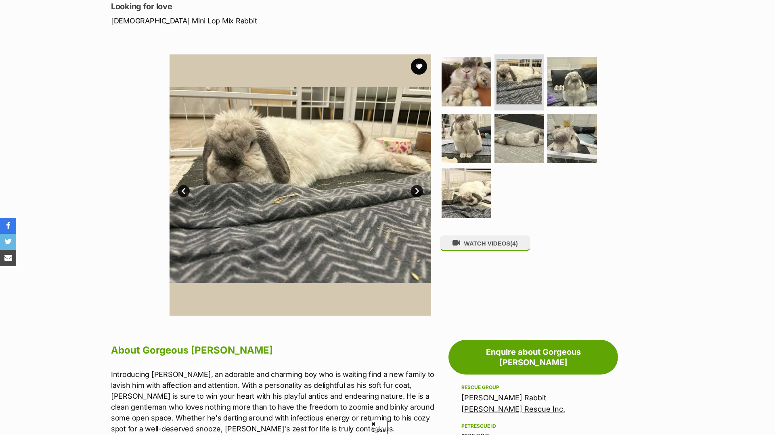
click at [415, 188] on link "Next" at bounding box center [417, 191] width 12 height 12
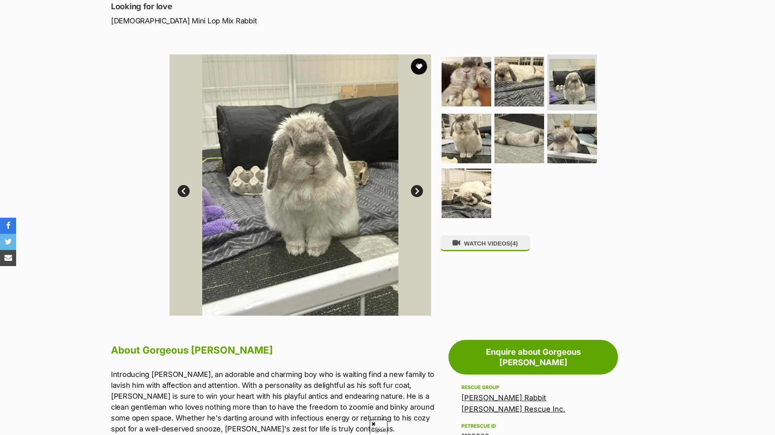
click at [415, 188] on link "Next" at bounding box center [417, 191] width 12 height 12
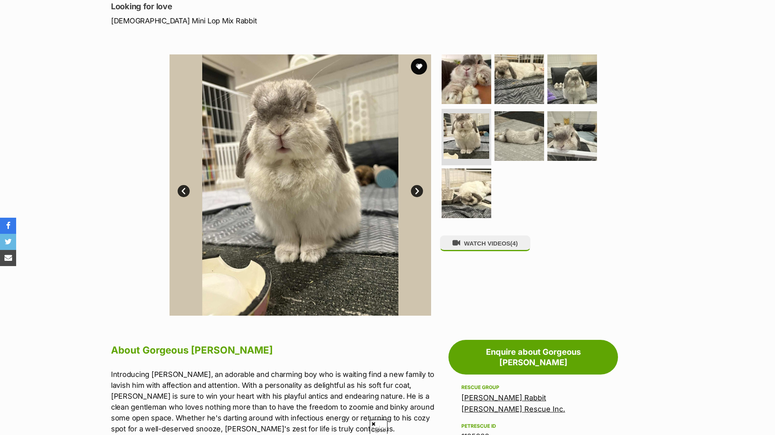
click at [415, 188] on link "Next" at bounding box center [417, 191] width 12 height 12
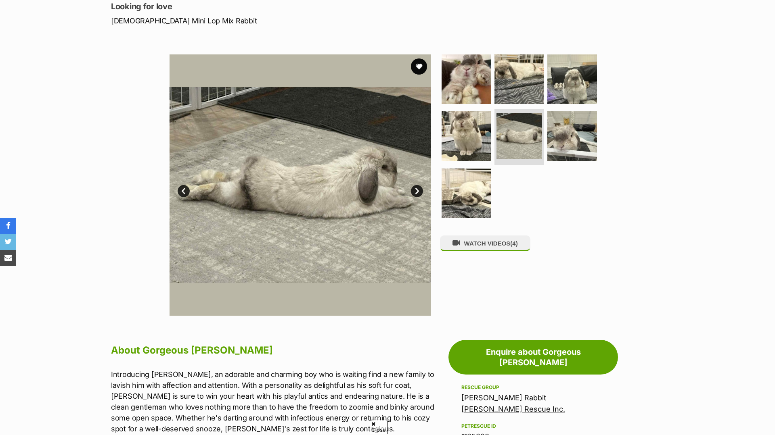
click at [415, 187] on link "Next" at bounding box center [417, 191] width 12 height 12
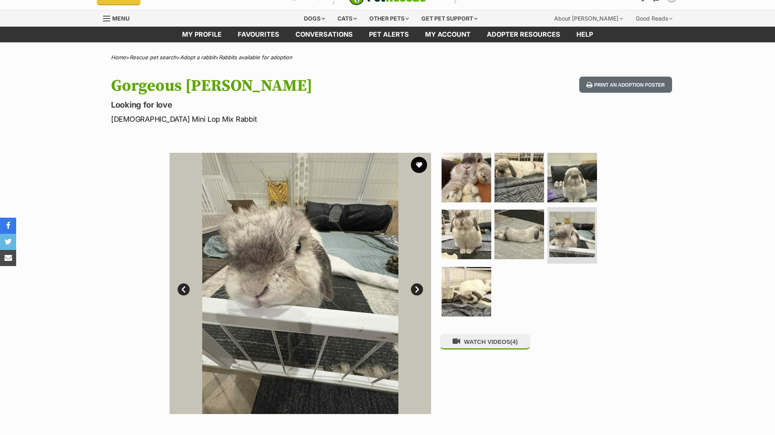
scroll to position [16, 0]
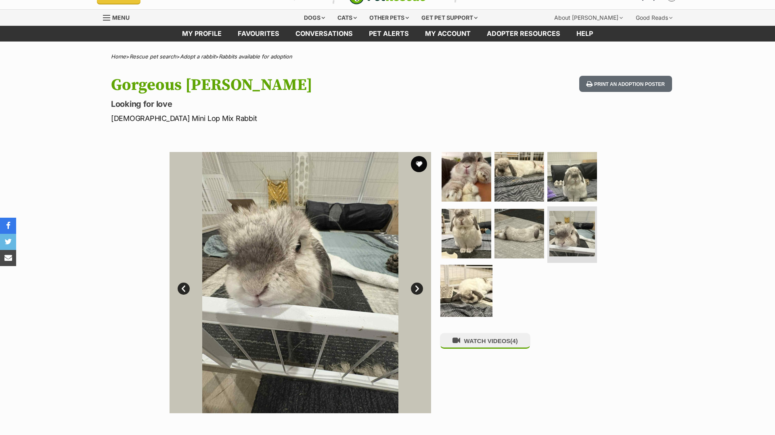
click at [466, 286] on img at bounding box center [466, 291] width 52 height 52
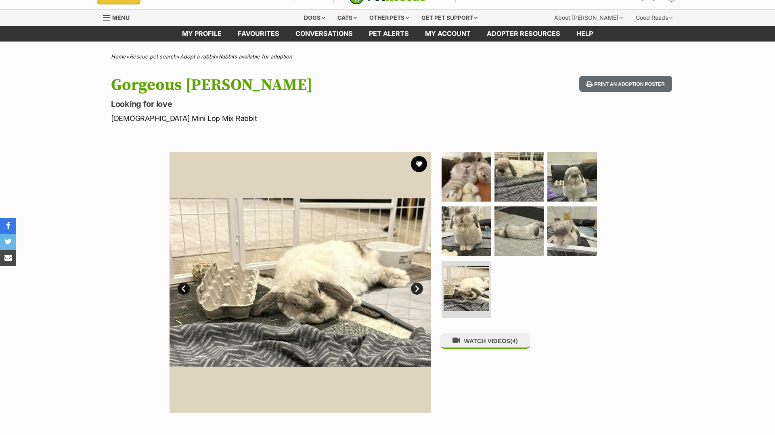
scroll to position [7, 0]
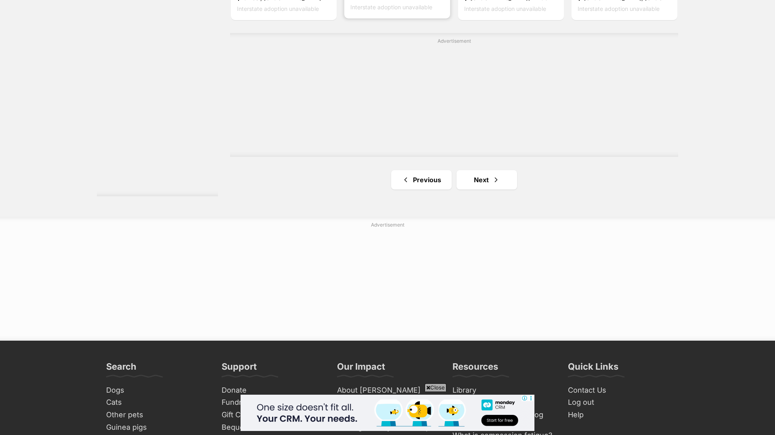
scroll to position [1548, 0]
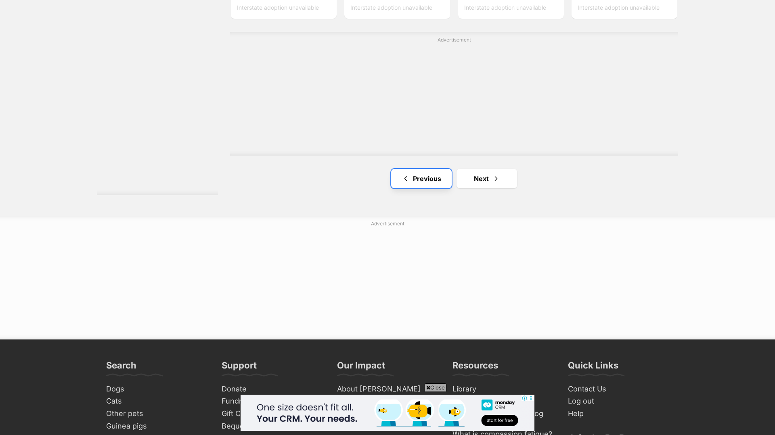
click at [426, 174] on link "Previous" at bounding box center [421, 178] width 61 height 19
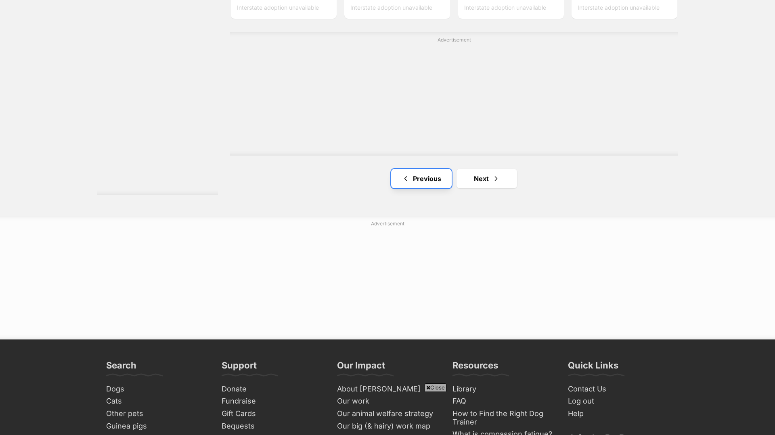
scroll to position [0, 0]
click at [426, 174] on link "Previous" at bounding box center [421, 178] width 61 height 19
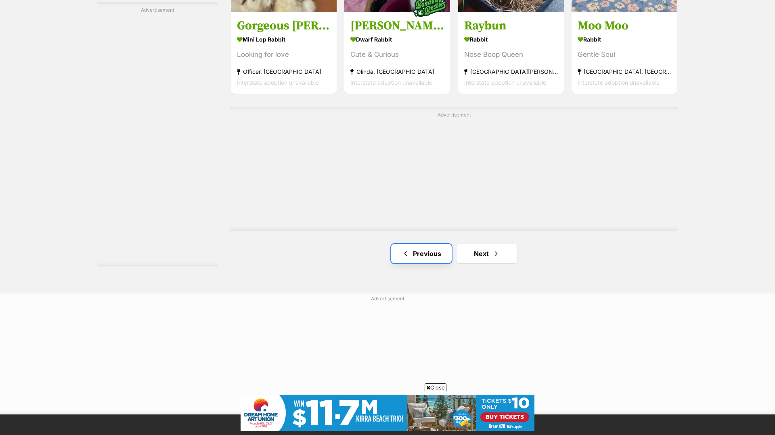
scroll to position [1472, 0]
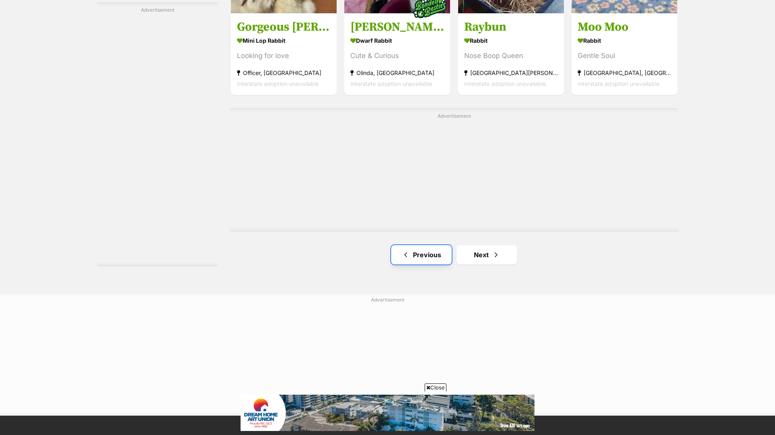
click at [416, 255] on link "Previous" at bounding box center [421, 254] width 61 height 19
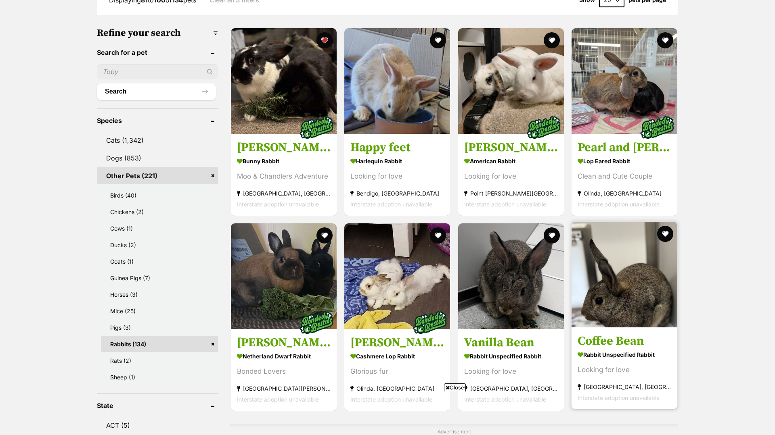
scroll to position [232, 0]
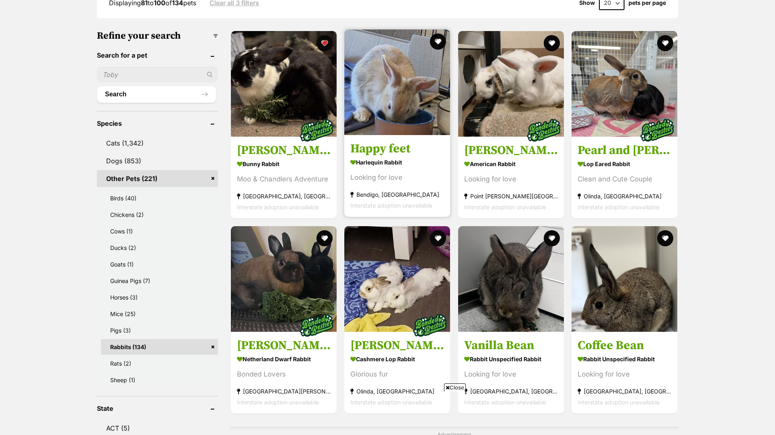
click at [381, 176] on div "Looking for love" at bounding box center [397, 177] width 94 height 11
click at [396, 119] on img at bounding box center [397, 82] width 106 height 106
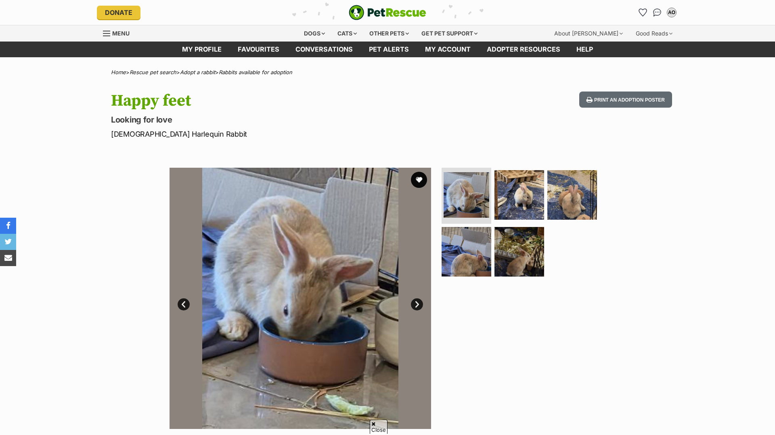
scroll to position [78, 0]
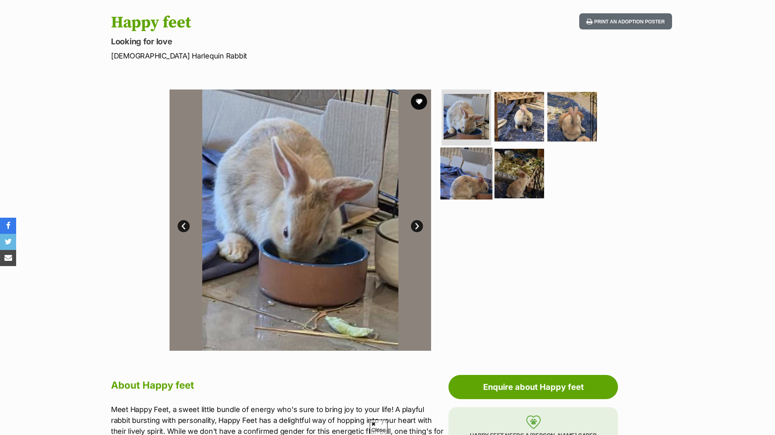
click at [450, 184] on img at bounding box center [466, 174] width 52 height 52
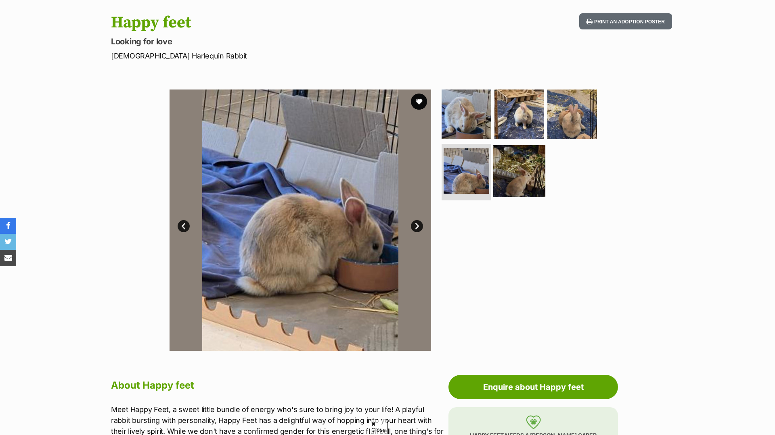
click at [525, 176] on img at bounding box center [519, 171] width 52 height 52
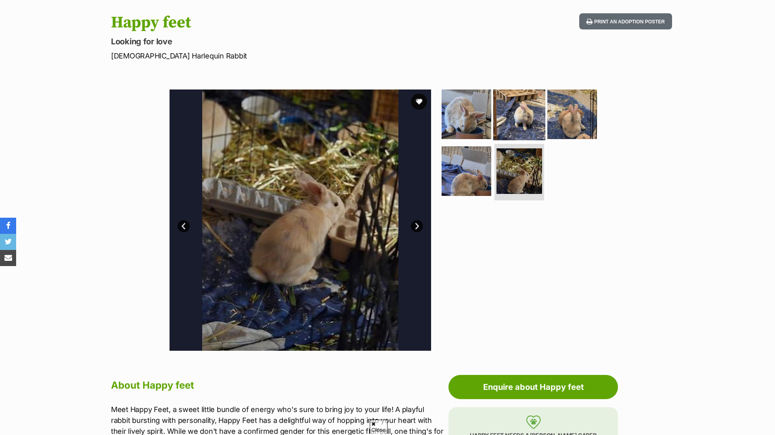
click at [535, 137] on img at bounding box center [519, 114] width 52 height 52
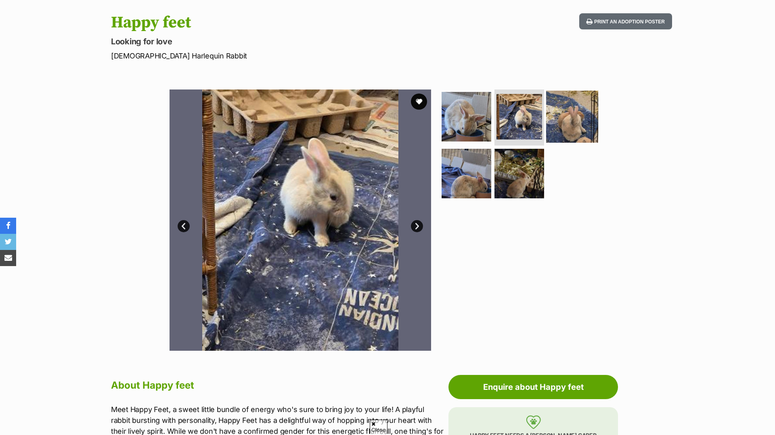
click at [566, 131] on img at bounding box center [572, 116] width 52 height 52
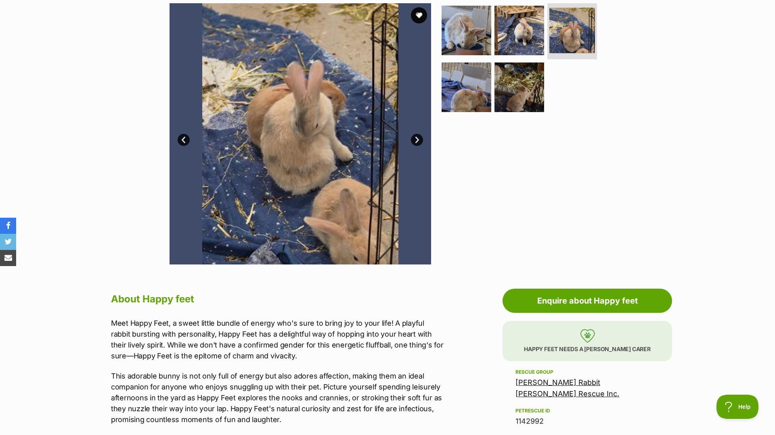
scroll to position [0, 0]
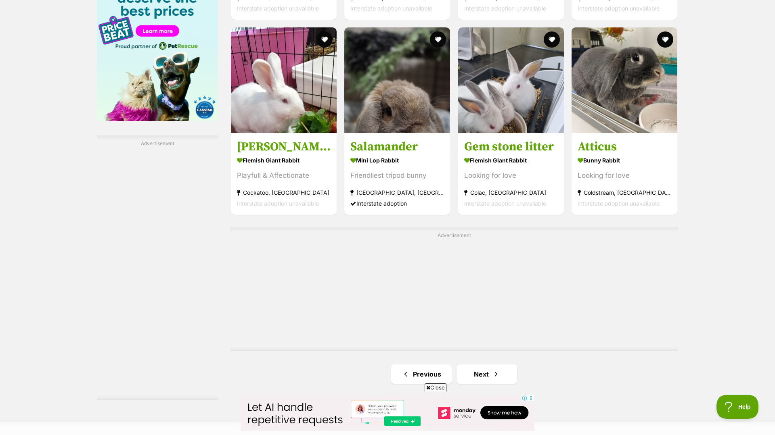
scroll to position [1302, 0]
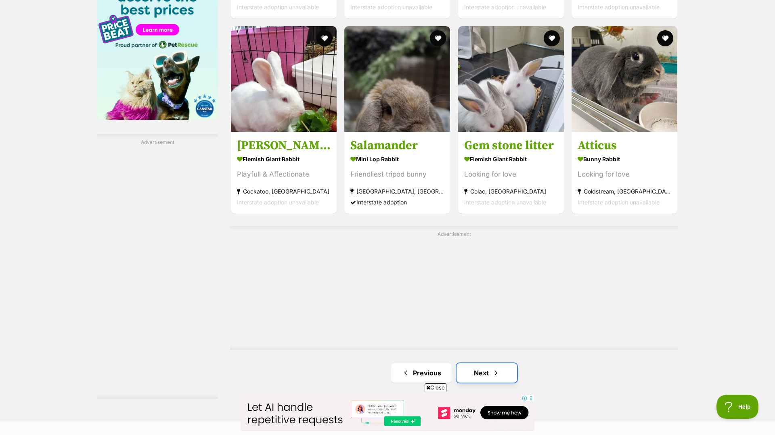
click at [486, 375] on link "Next" at bounding box center [486, 373] width 61 height 19
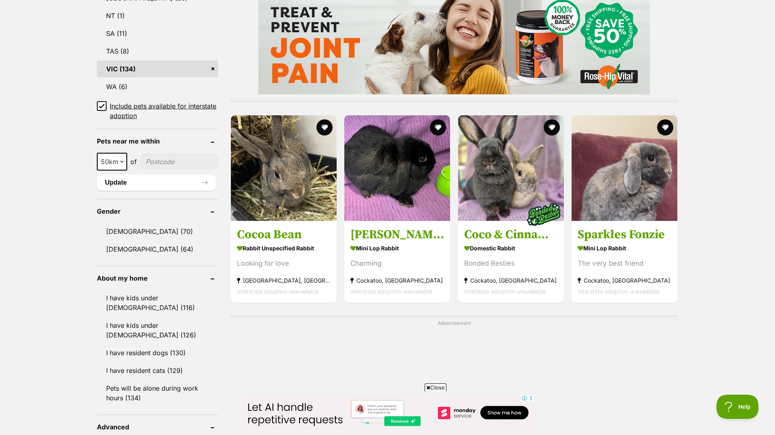
scroll to position [0, 0]
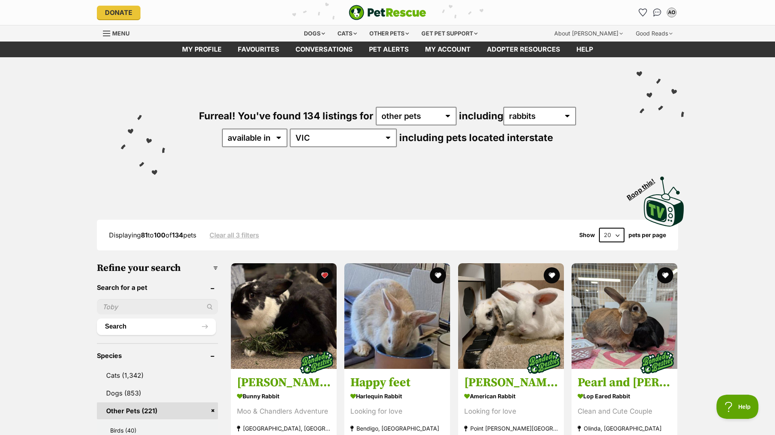
click at [640, 5] on div "Donate PetRescue home AO My account AO Abby O'Brien Edit profile Log out Pet al…" at bounding box center [387, 12] width 581 height 25
click at [640, 8] on icon "Favourites" at bounding box center [642, 12] width 11 height 10
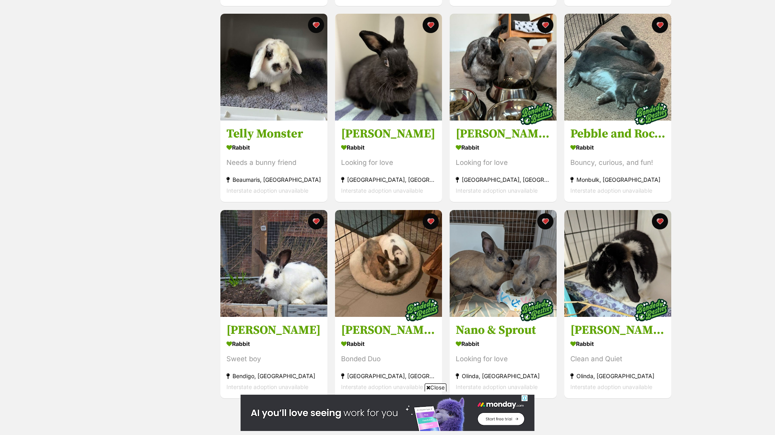
scroll to position [989, 0]
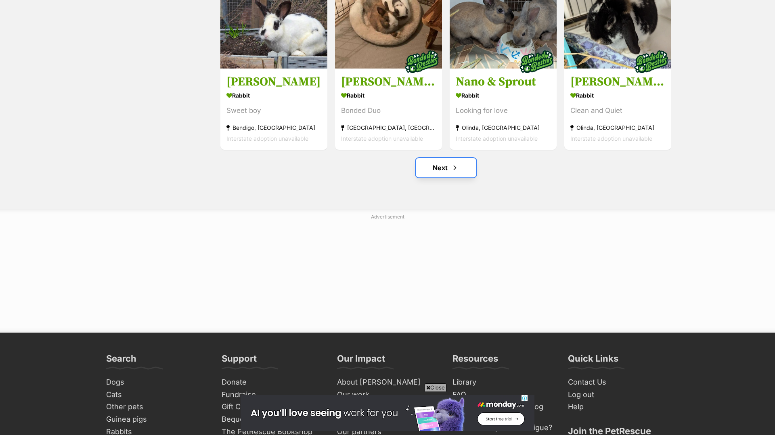
click at [443, 167] on link "Next" at bounding box center [446, 167] width 61 height 19
click at [450, 168] on link "Next" at bounding box center [446, 167] width 61 height 19
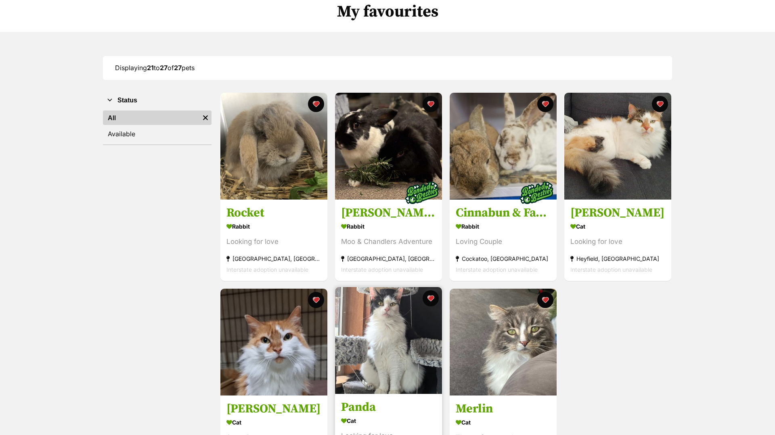
scroll to position [65, 0]
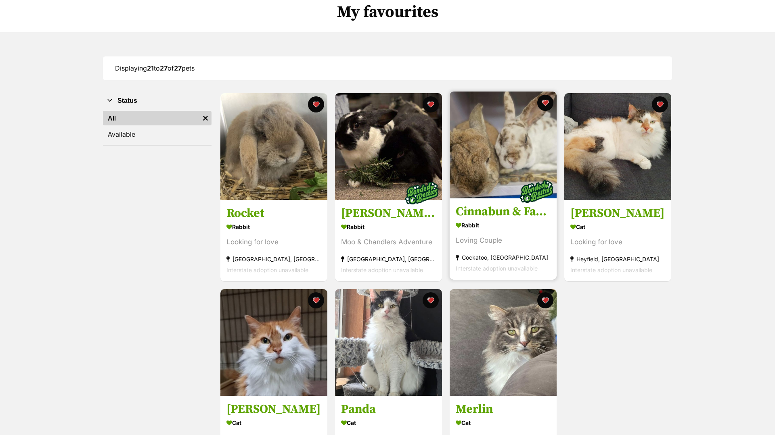
click at [507, 172] on img at bounding box center [503, 145] width 107 height 107
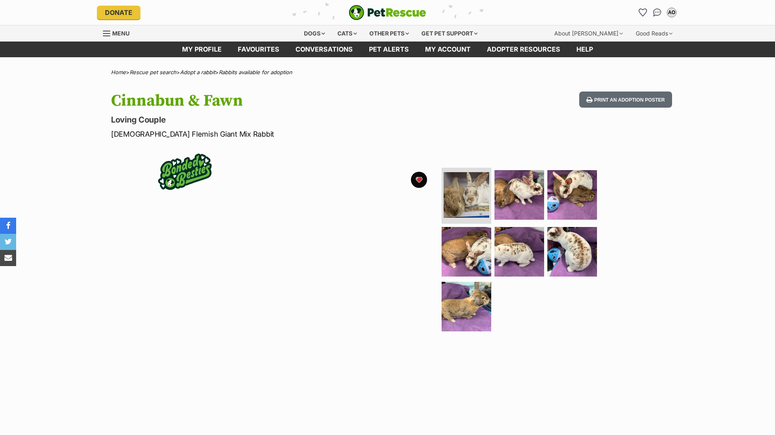
scroll to position [50, 0]
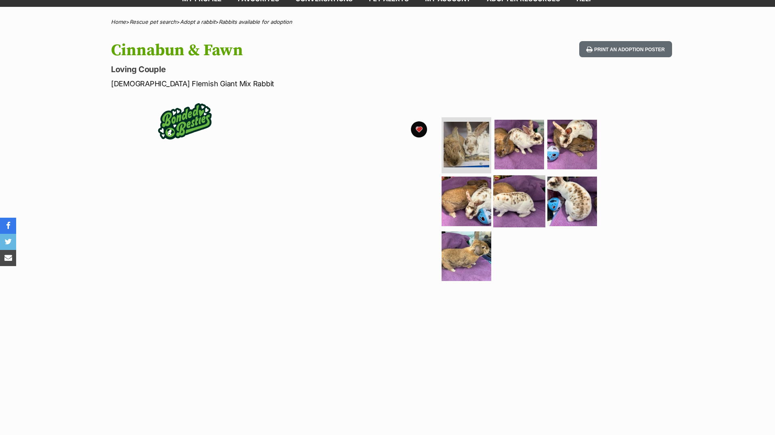
click at [515, 202] on img at bounding box center [519, 202] width 52 height 52
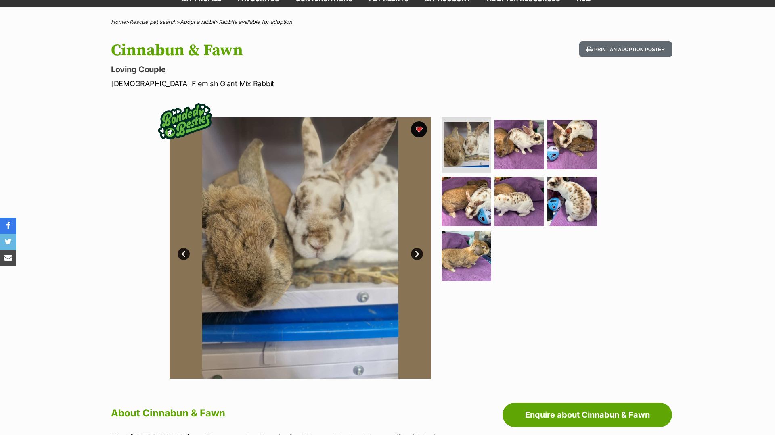
click at [418, 247] on img at bounding box center [301, 248] width 262 height 262
click at [418, 253] on link "Next" at bounding box center [417, 254] width 12 height 12
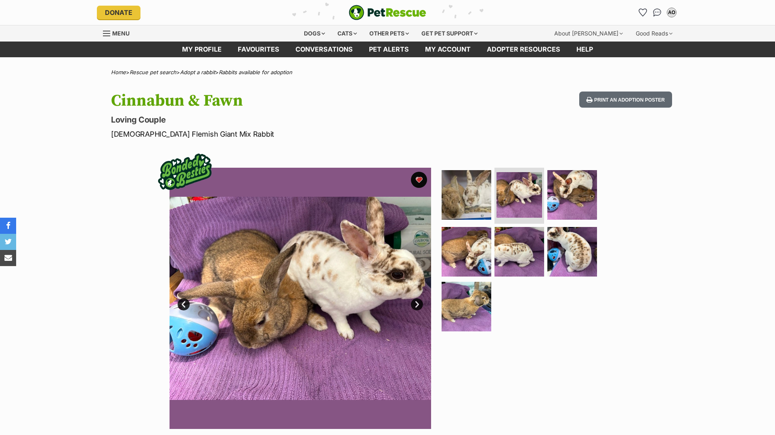
scroll to position [0, 0]
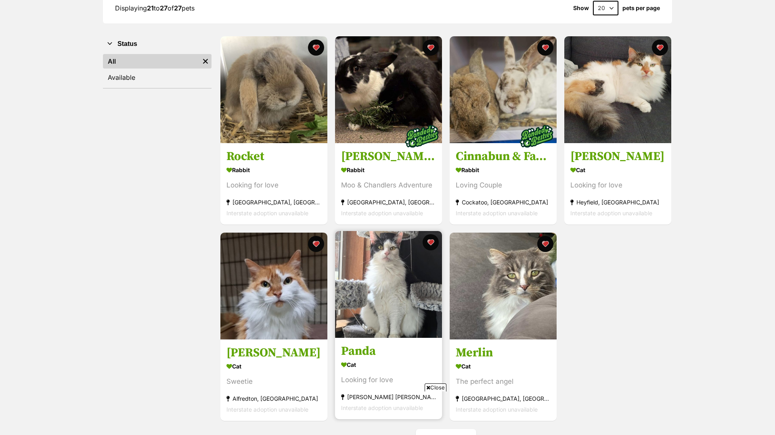
scroll to position [128, 0]
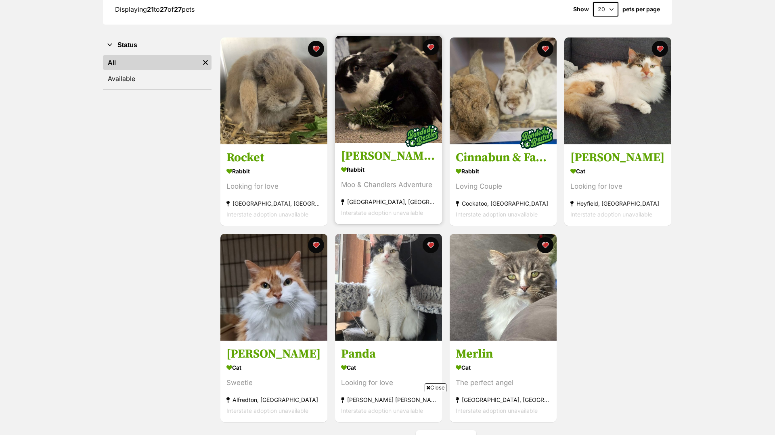
click at [395, 174] on div "Rabbit" at bounding box center [388, 170] width 95 height 12
click at [378, 192] on section "Rabbit Moo & Chandlers Adventure Yarra Junction, VIC Interstate adoption unavai…" at bounding box center [388, 191] width 95 height 54
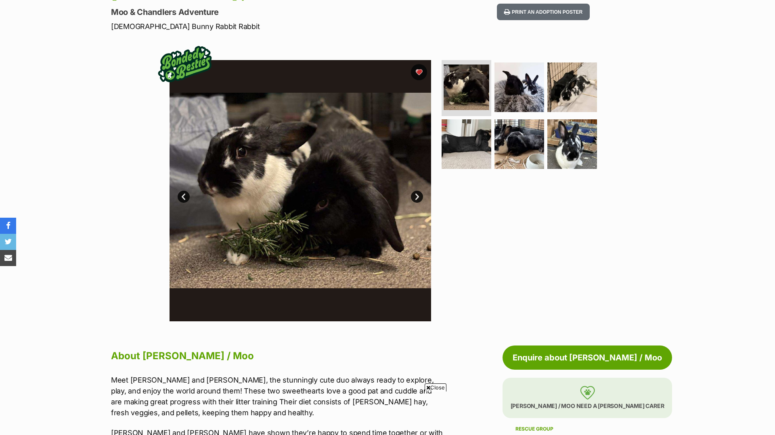
scroll to position [84, 0]
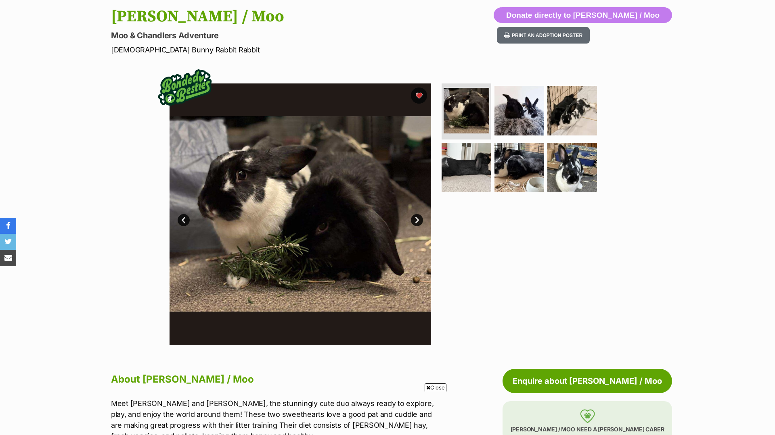
click at [416, 225] on link "Next" at bounding box center [417, 220] width 12 height 12
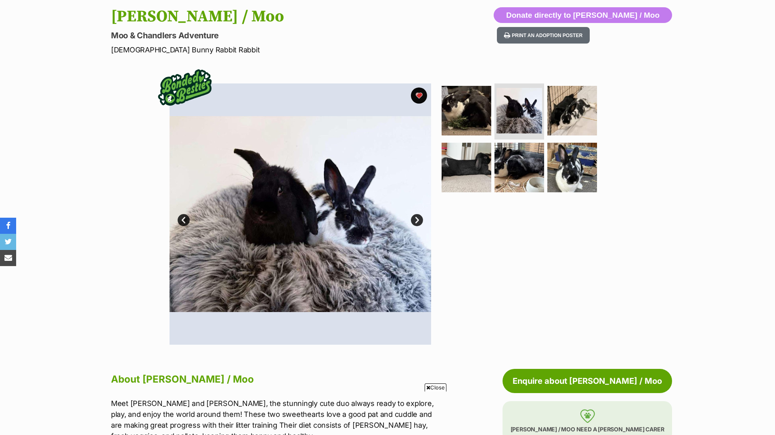
click at [418, 222] on link "Next" at bounding box center [417, 220] width 12 height 12
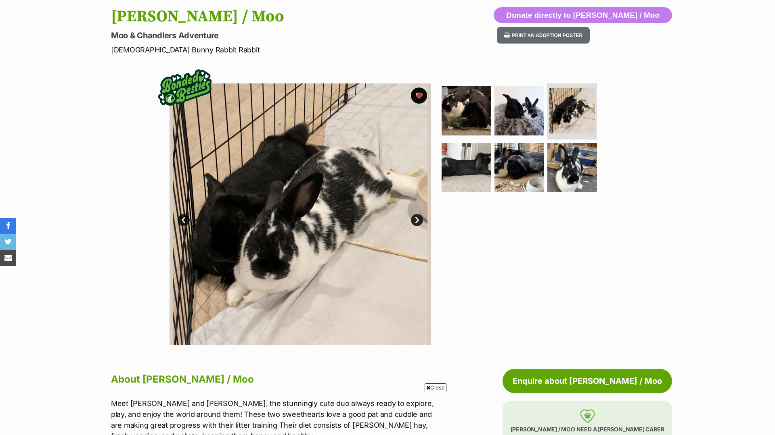
click at [418, 221] on link "Next" at bounding box center [417, 220] width 12 height 12
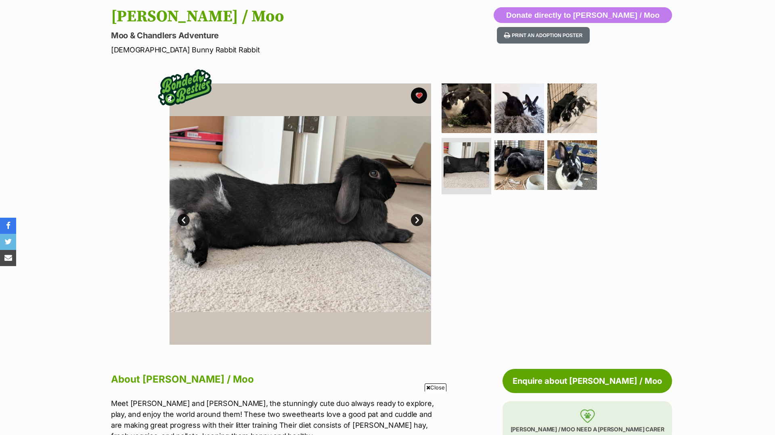
click at [418, 221] on link "Next" at bounding box center [417, 220] width 12 height 12
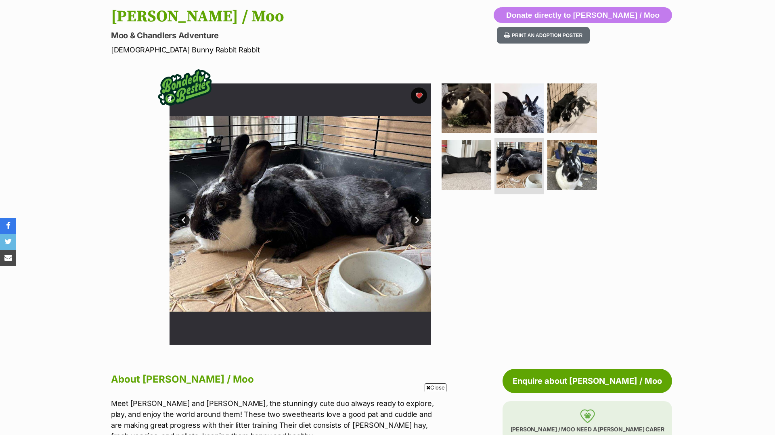
click at [418, 221] on link "Next" at bounding box center [417, 220] width 12 height 12
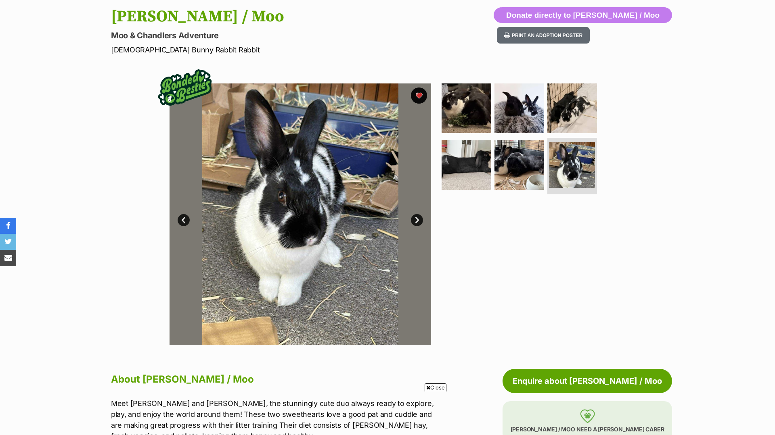
click at [418, 221] on link "Next" at bounding box center [417, 220] width 12 height 12
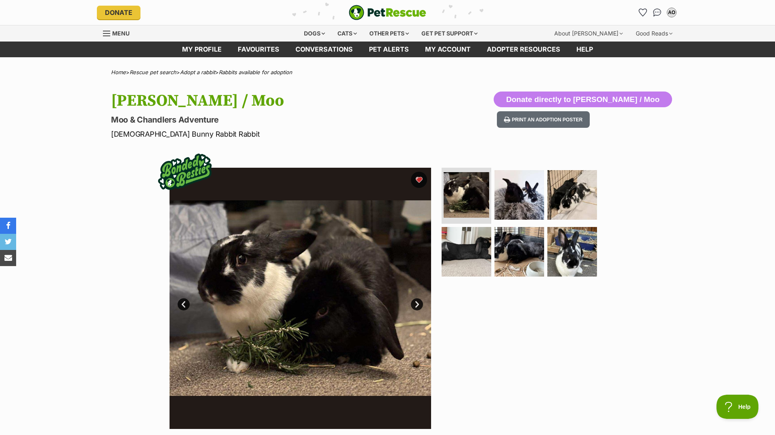
scroll to position [0, 0]
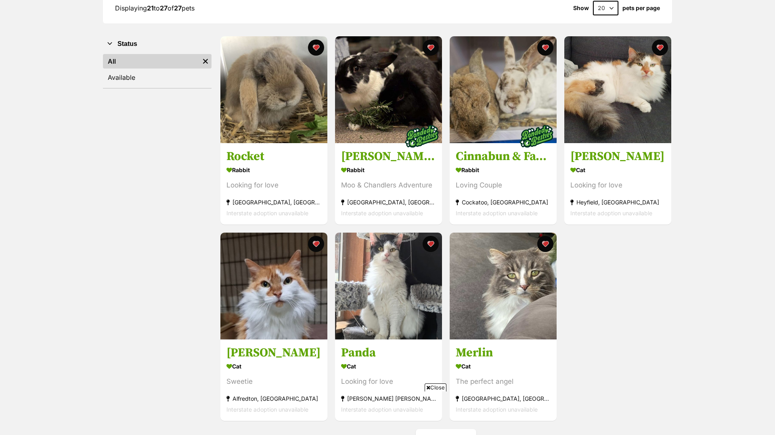
scroll to position [137, 0]
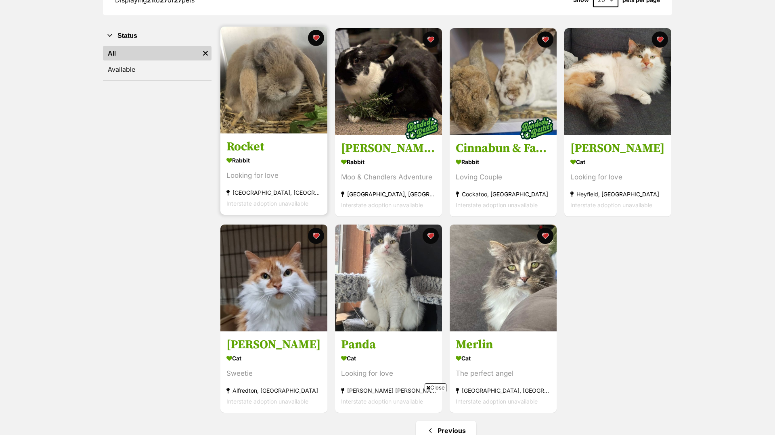
click at [251, 185] on section "Rabbit Looking for love Pearcedale, VIC Interstate adoption unavailable" at bounding box center [273, 182] width 95 height 54
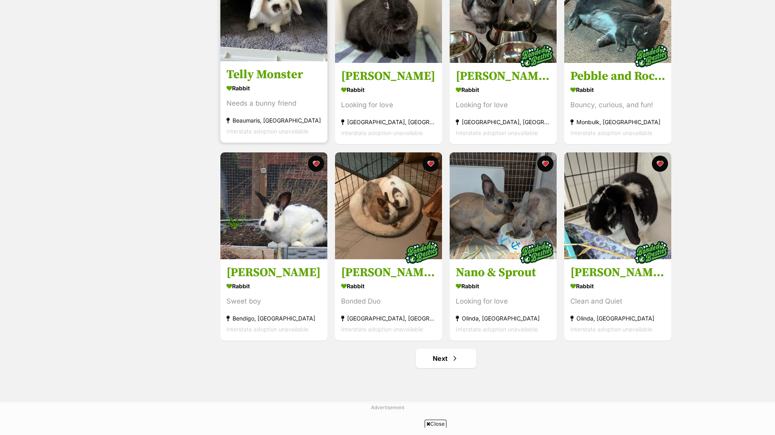
scroll to position [799, 0]
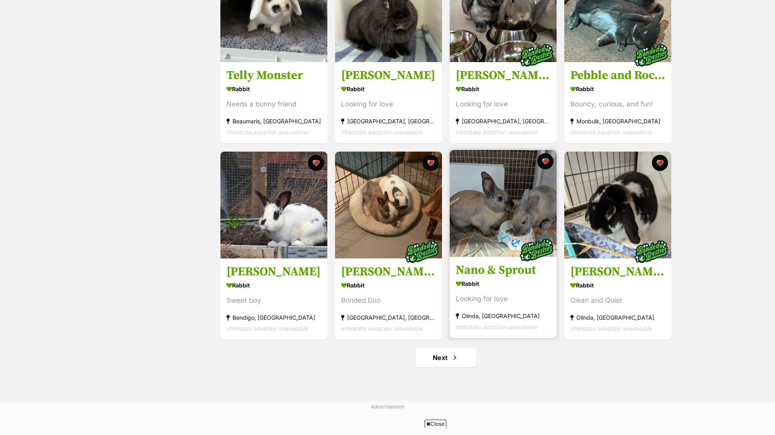
click at [507, 244] on img at bounding box center [503, 203] width 107 height 107
click at [488, 283] on div "Rabbit" at bounding box center [503, 284] width 95 height 12
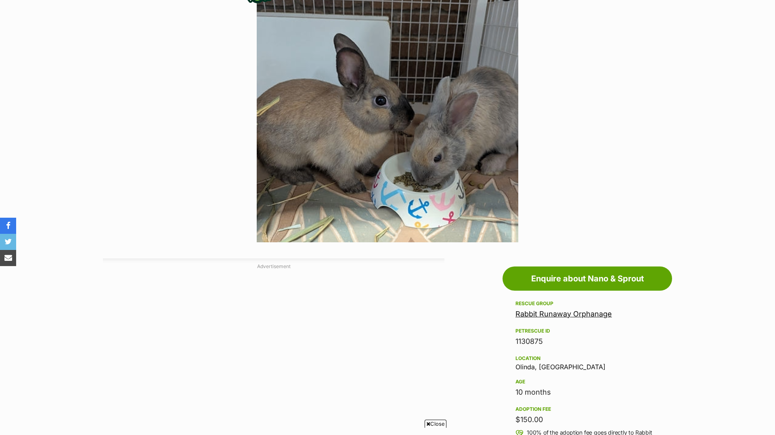
scroll to position [167, 0]
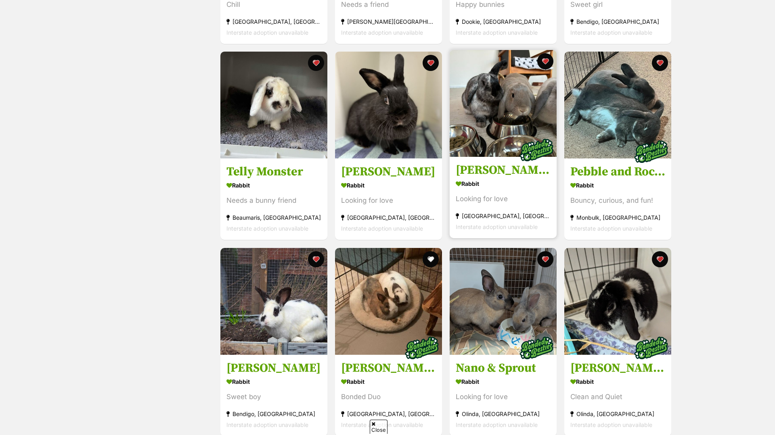
click at [507, 113] on img at bounding box center [503, 103] width 107 height 107
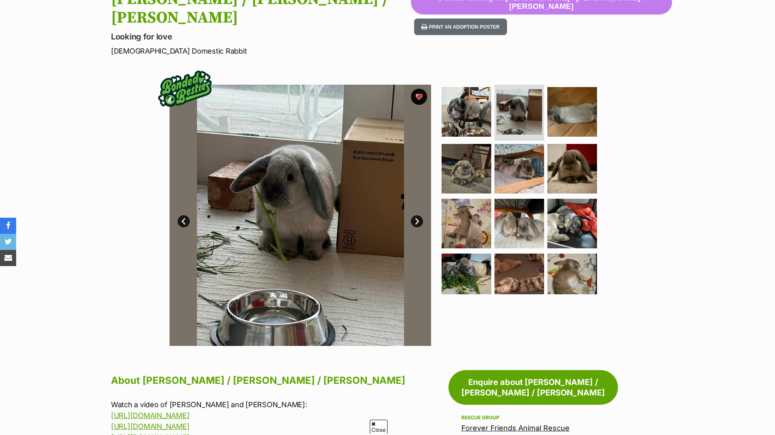
click at [418, 216] on link "Next" at bounding box center [417, 222] width 12 height 12
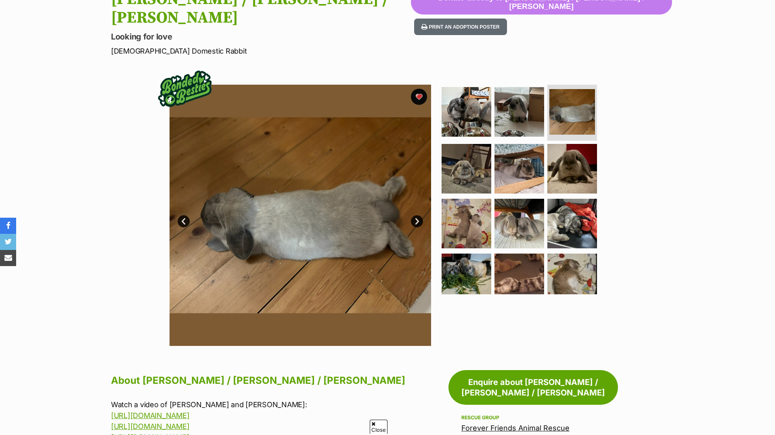
click at [418, 216] on link "Next" at bounding box center [417, 222] width 12 height 12
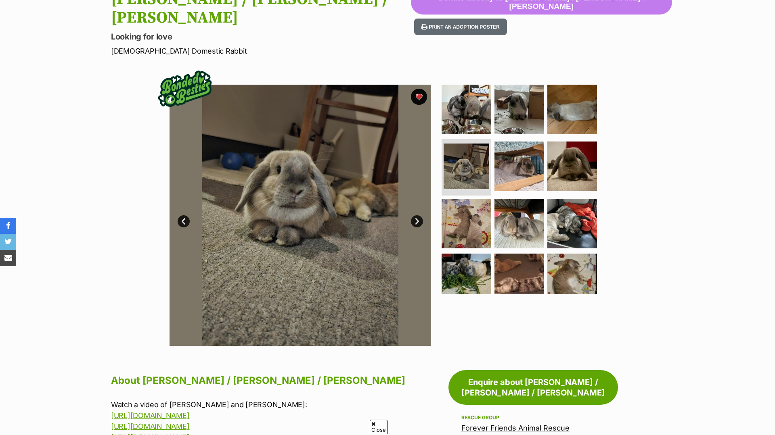
click at [418, 216] on link "Next" at bounding box center [417, 222] width 12 height 12
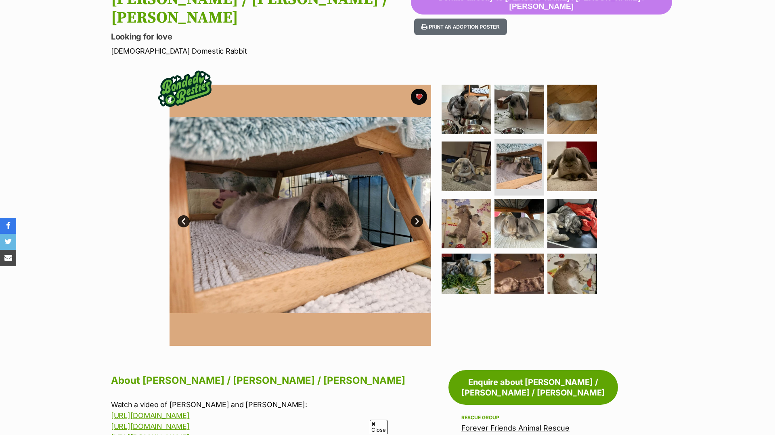
click at [418, 216] on link "Next" at bounding box center [417, 222] width 12 height 12
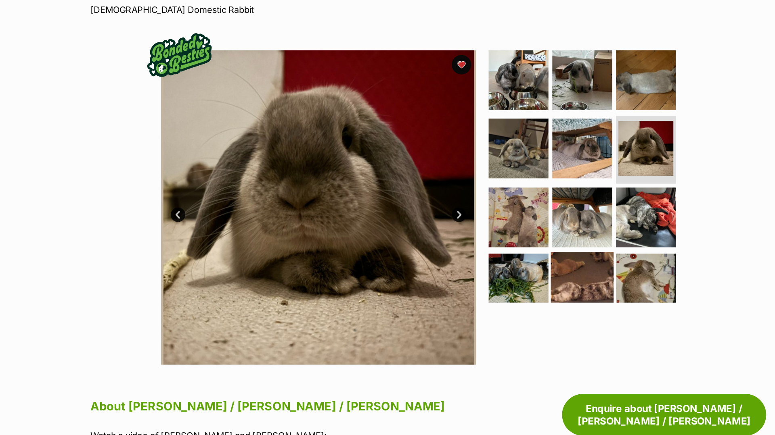
scroll to position [17, 0]
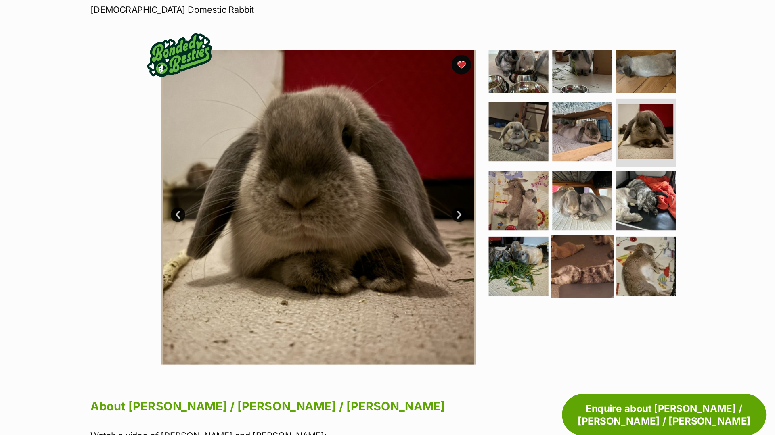
click at [525, 200] on img at bounding box center [519, 222] width 52 height 52
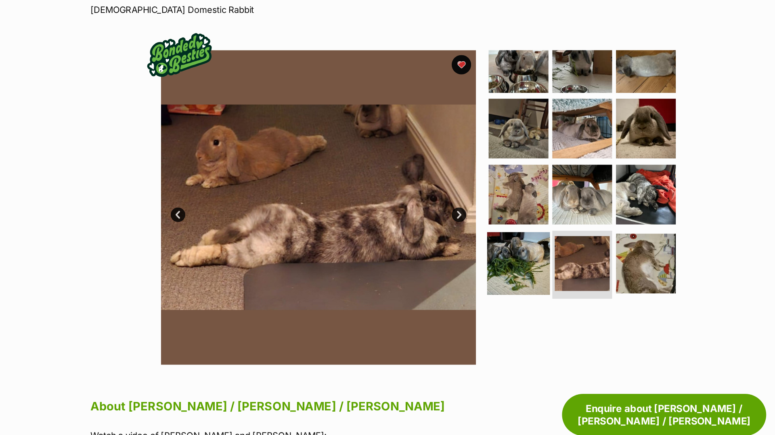
scroll to position [0, 0]
click at [458, 197] on img at bounding box center [466, 220] width 52 height 52
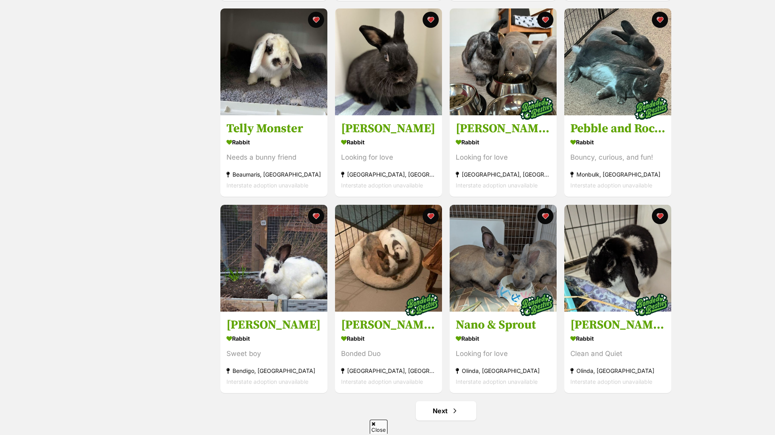
scroll to position [1224, 0]
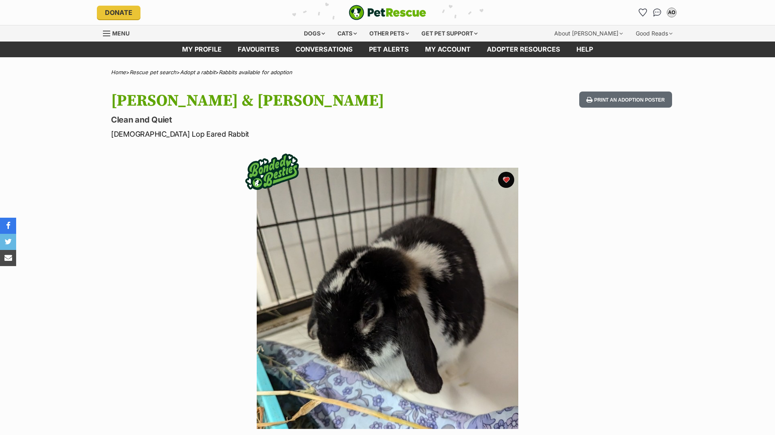
scroll to position [183, 0]
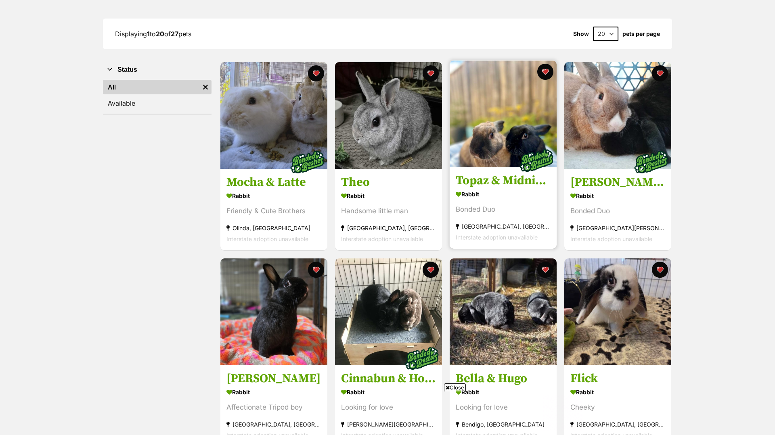
click at [542, 213] on div "Bonded Duo" at bounding box center [503, 210] width 95 height 11
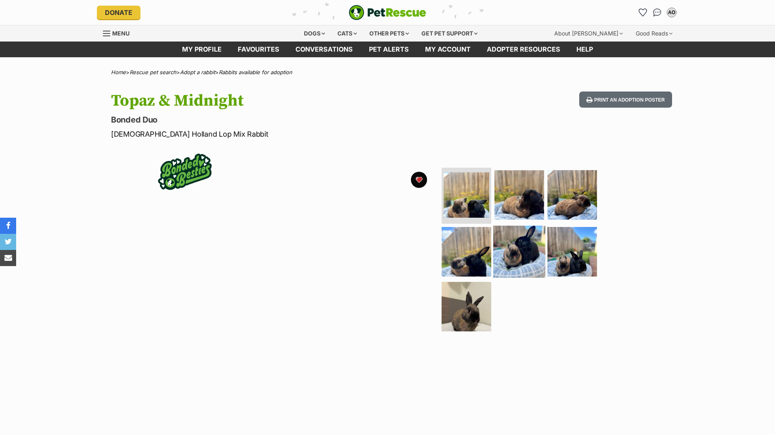
click at [509, 256] on img at bounding box center [519, 252] width 52 height 52
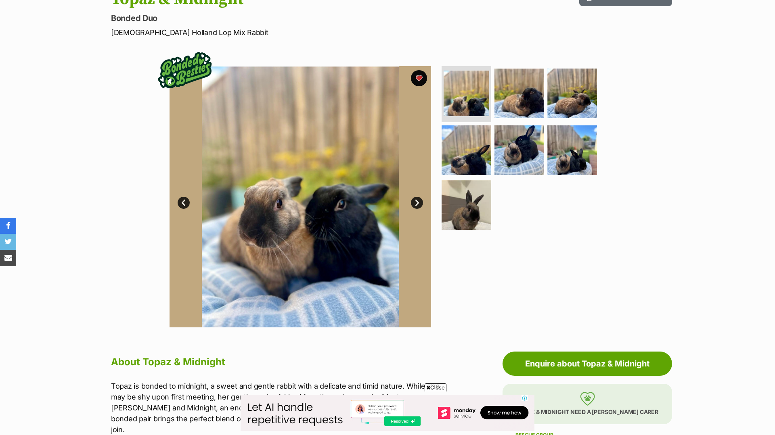
scroll to position [102, 0]
click at [419, 201] on link "Next" at bounding box center [417, 203] width 12 height 12
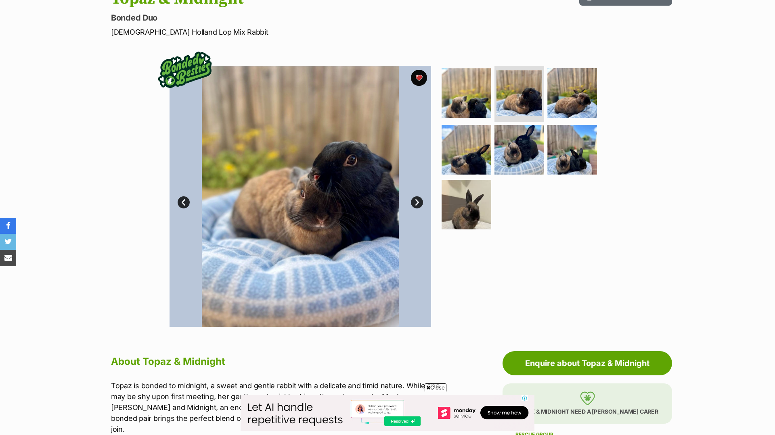
click at [419, 201] on link "Next" at bounding box center [417, 203] width 12 height 12
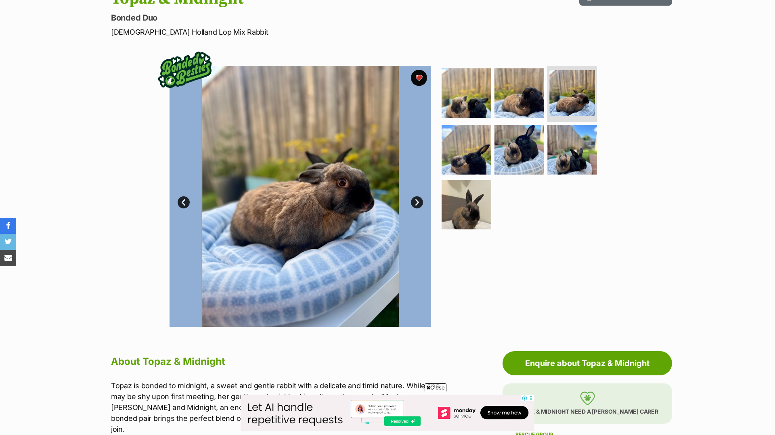
click at [419, 201] on link "Next" at bounding box center [417, 203] width 12 height 12
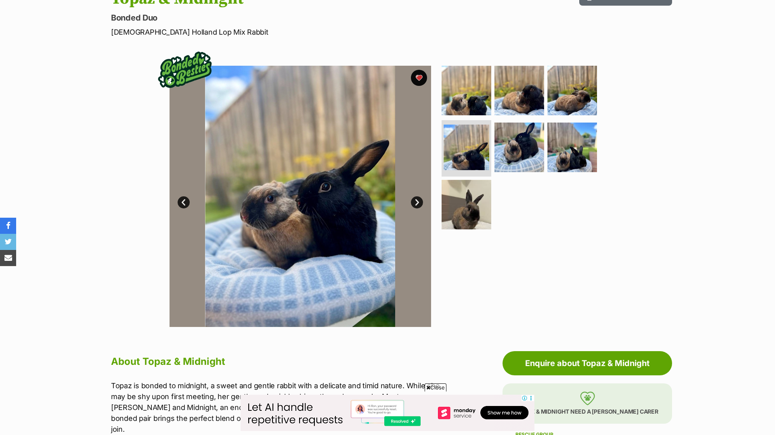
click at [419, 201] on link "Next" at bounding box center [417, 203] width 12 height 12
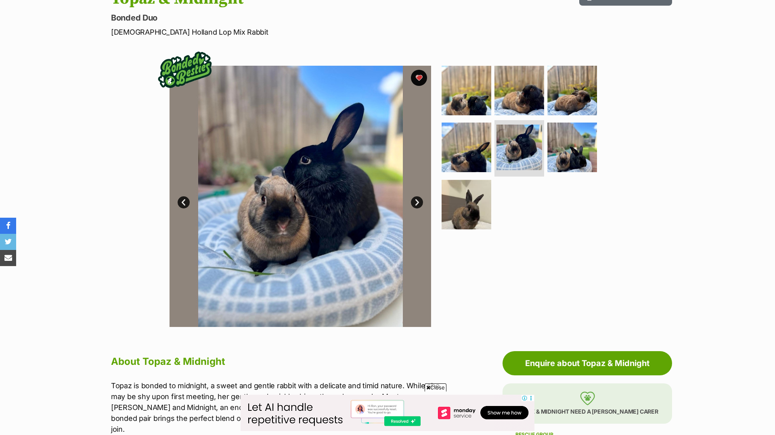
scroll to position [0, 0]
click at [419, 201] on link "Next" at bounding box center [417, 203] width 12 height 12
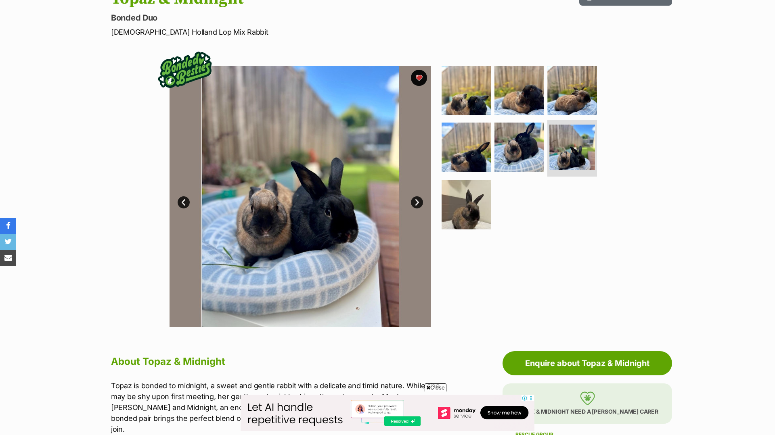
click at [419, 201] on link "Next" at bounding box center [417, 203] width 12 height 12
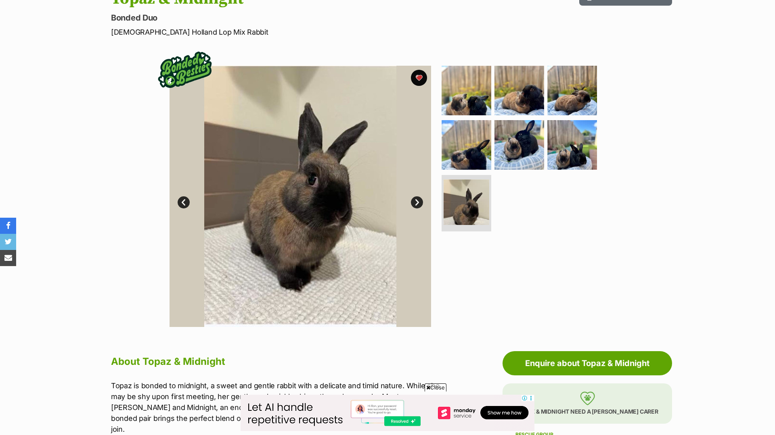
click at [419, 201] on link "Next" at bounding box center [417, 203] width 12 height 12
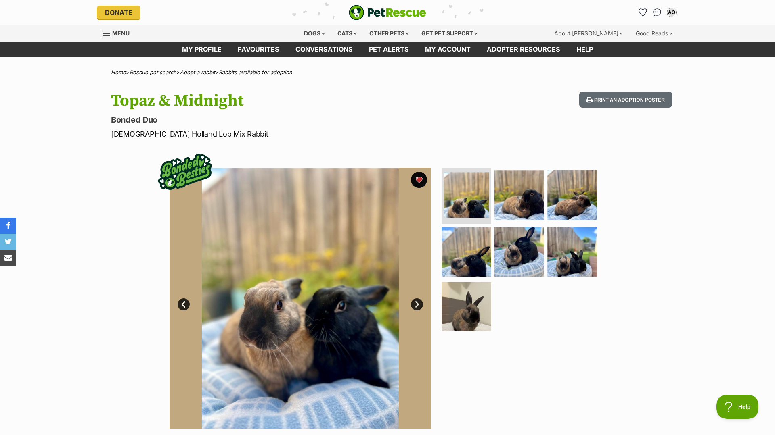
click at [113, 32] on span "Menu" at bounding box center [120, 33] width 17 height 7
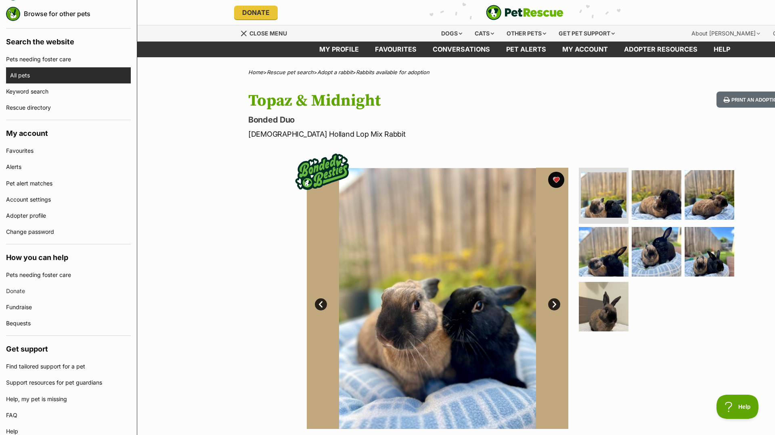
scroll to position [180, 0]
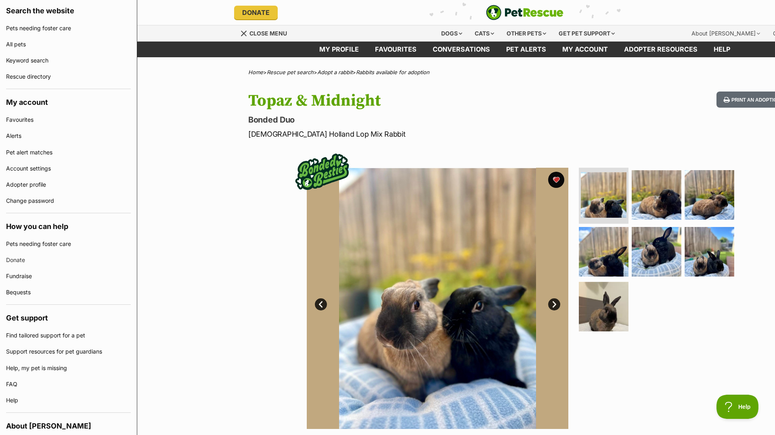
click at [209, 169] on div "Available 1 of 7 images 1 of 7 images 1 of 7 images 1 of 7 images 1 of 7 images…" at bounding box center [524, 293] width 775 height 274
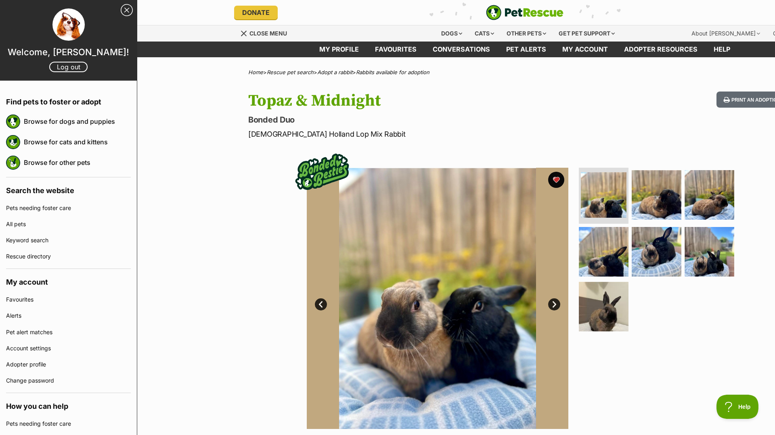
click at [127, 5] on link "Close Sidebar" at bounding box center [127, 10] width 12 height 12
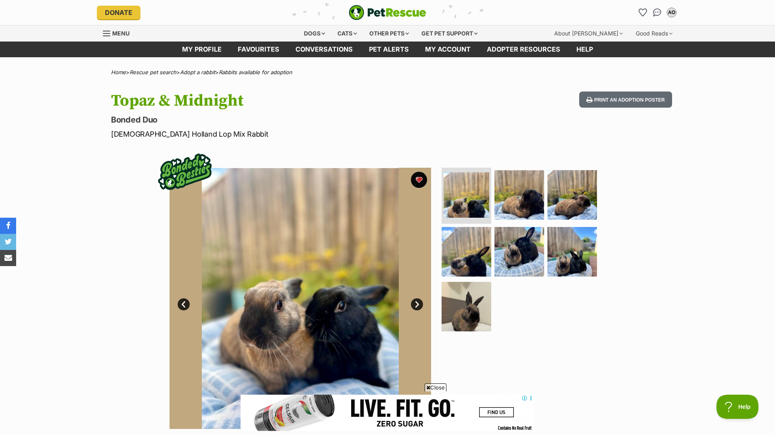
scroll to position [92, 0]
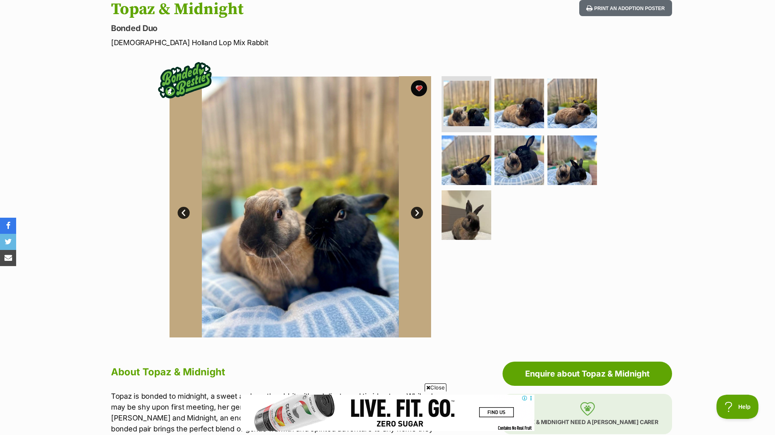
click at [416, 211] on link "Next" at bounding box center [417, 213] width 12 height 12
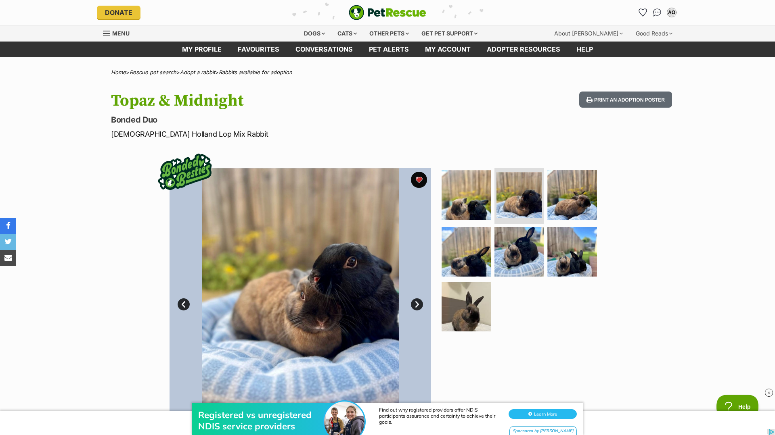
scroll to position [0, 0]
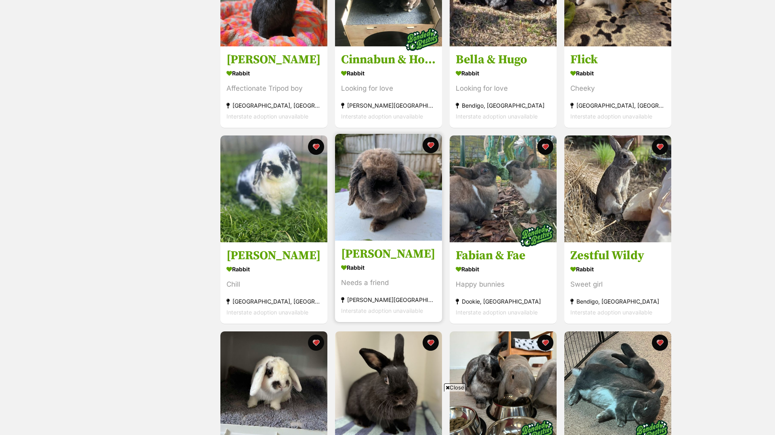
scroll to position [427, 0]
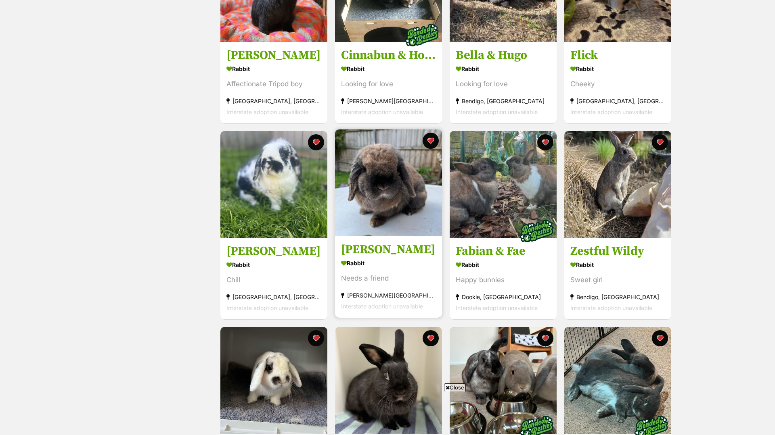
click at [387, 264] on div "Rabbit" at bounding box center [388, 263] width 95 height 12
click at [418, 254] on h3 "Luey" at bounding box center [388, 249] width 95 height 15
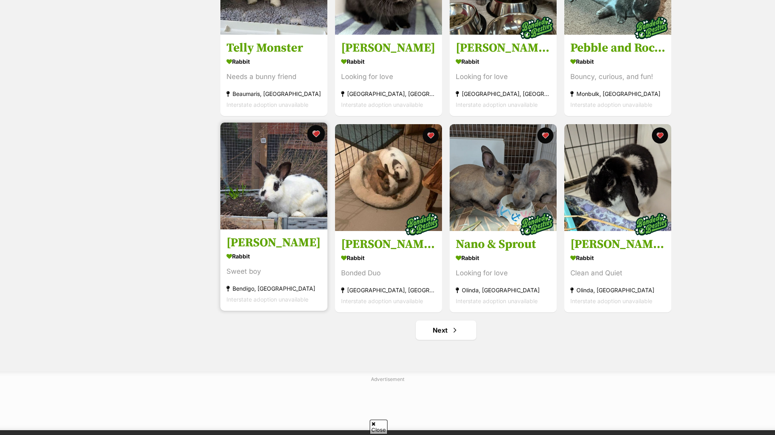
click at [310, 135] on button "favourite" at bounding box center [316, 134] width 18 height 18
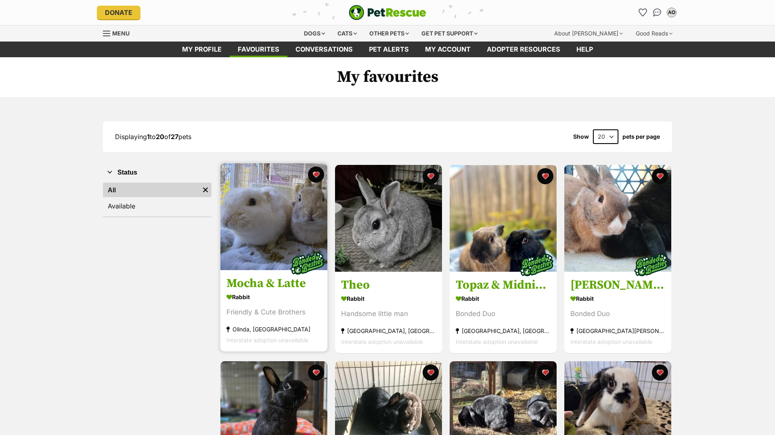
click at [247, 241] on img at bounding box center [273, 216] width 107 height 107
click at [269, 224] on img at bounding box center [273, 216] width 107 height 107
click at [248, 247] on img at bounding box center [273, 216] width 107 height 107
click at [249, 227] on img at bounding box center [273, 216] width 107 height 107
click at [275, 216] on img at bounding box center [273, 216] width 107 height 107
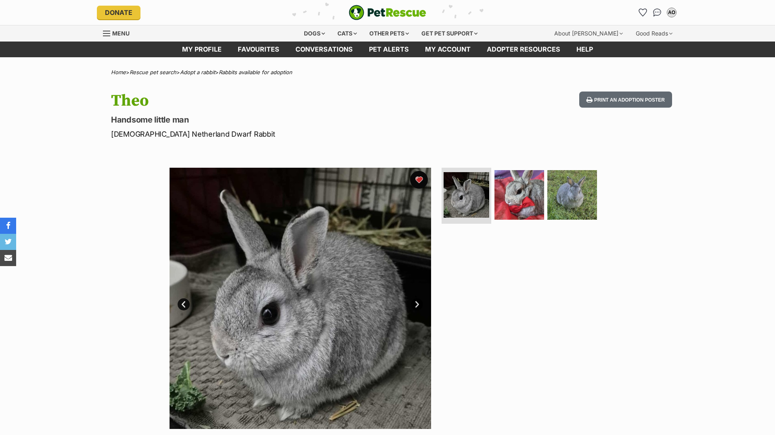
click at [423, 178] on button "favourite" at bounding box center [419, 180] width 18 height 18
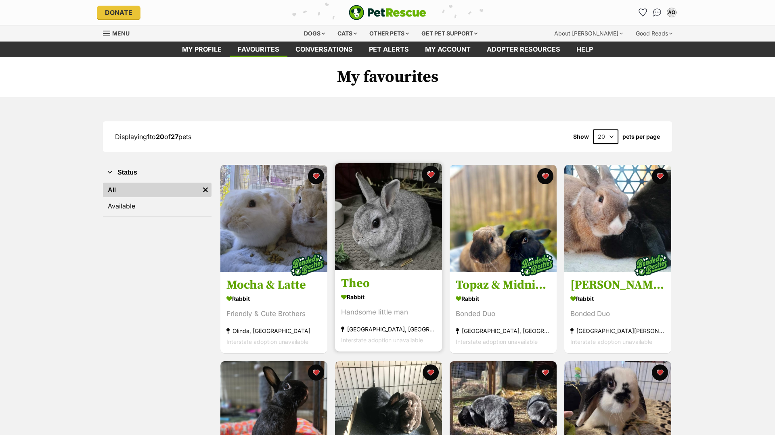
click at [431, 177] on button "favourite" at bounding box center [431, 175] width 18 height 18
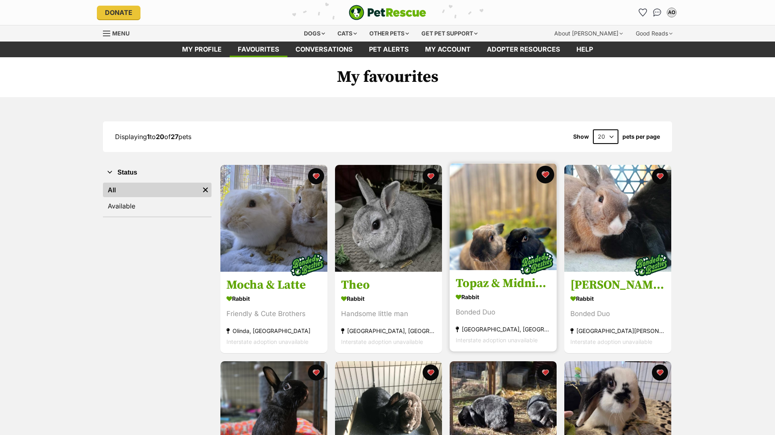
click at [544, 172] on button "favourite" at bounding box center [545, 175] width 18 height 18
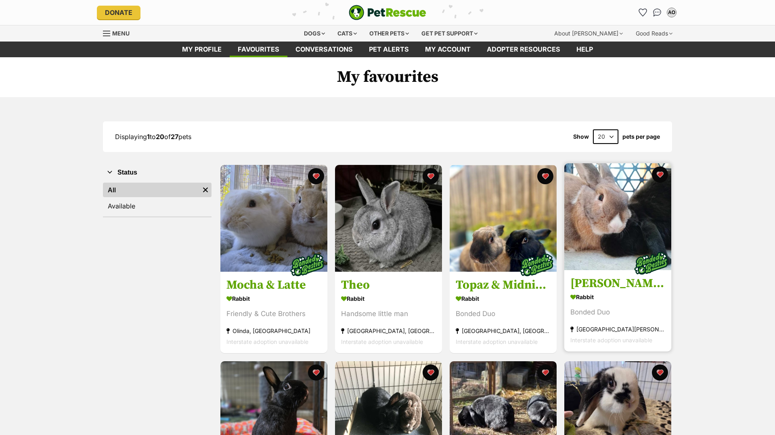
click at [617, 223] on img at bounding box center [617, 216] width 107 height 107
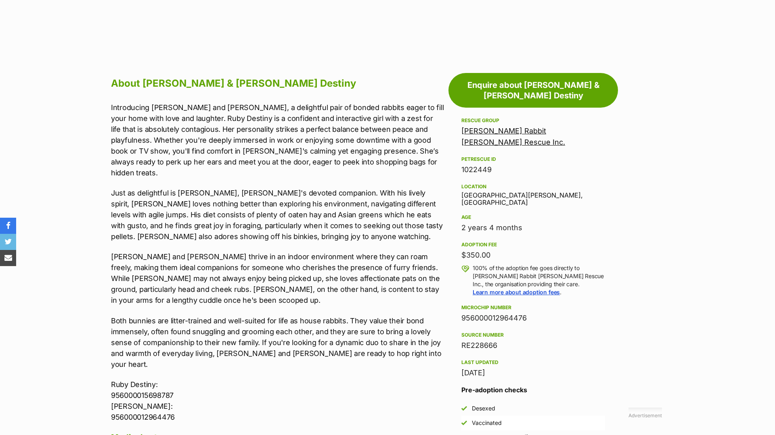
scroll to position [2492, 0]
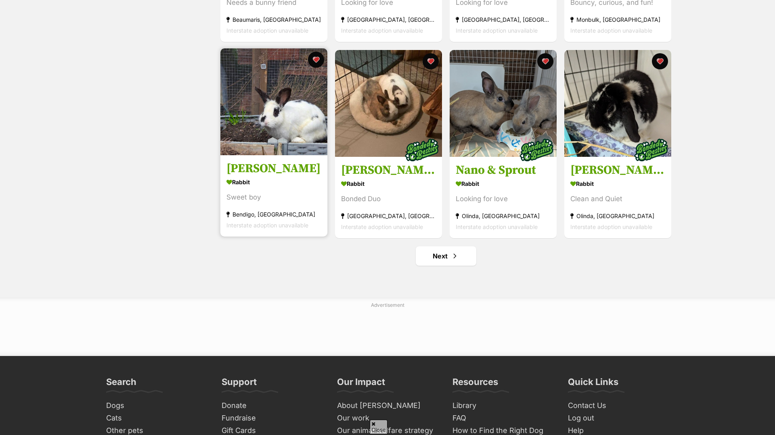
click at [306, 65] on img at bounding box center [273, 101] width 107 height 107
click at [313, 60] on button "favourite" at bounding box center [316, 60] width 18 height 18
